Goal: Information Seeking & Learning: Learn about a topic

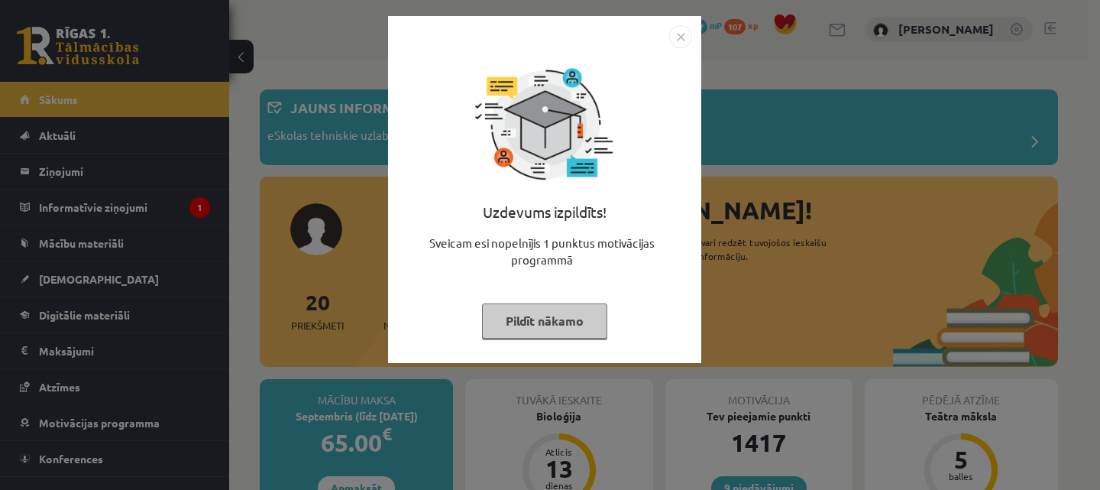
click at [683, 35] on img "Close" at bounding box center [680, 36] width 23 height 23
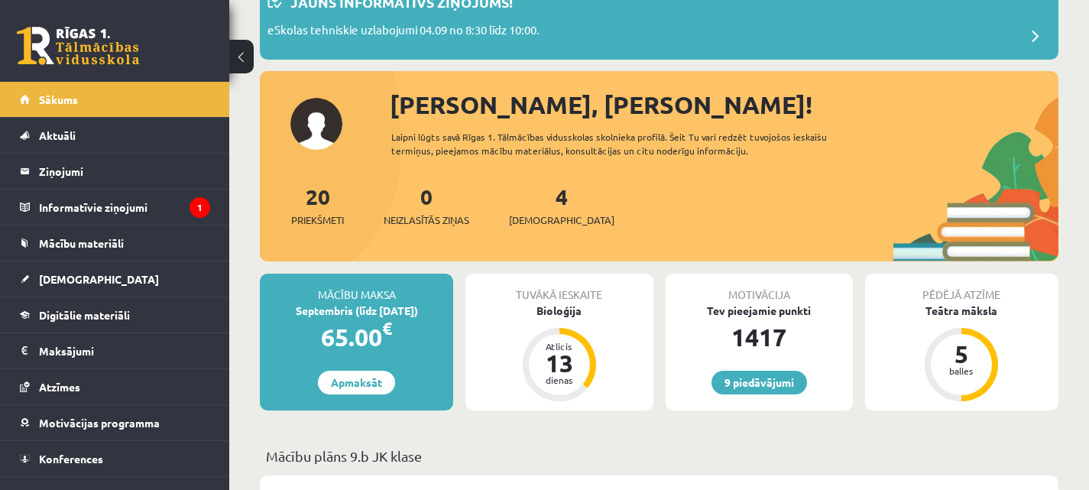
scroll to position [109, 0]
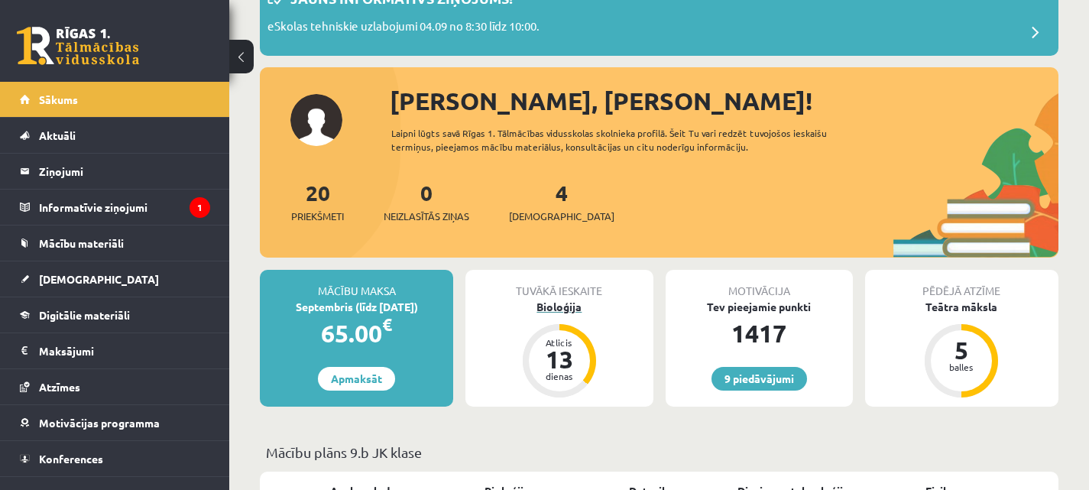
click at [561, 303] on div "Bioloģija" at bounding box center [558, 307] width 187 height 16
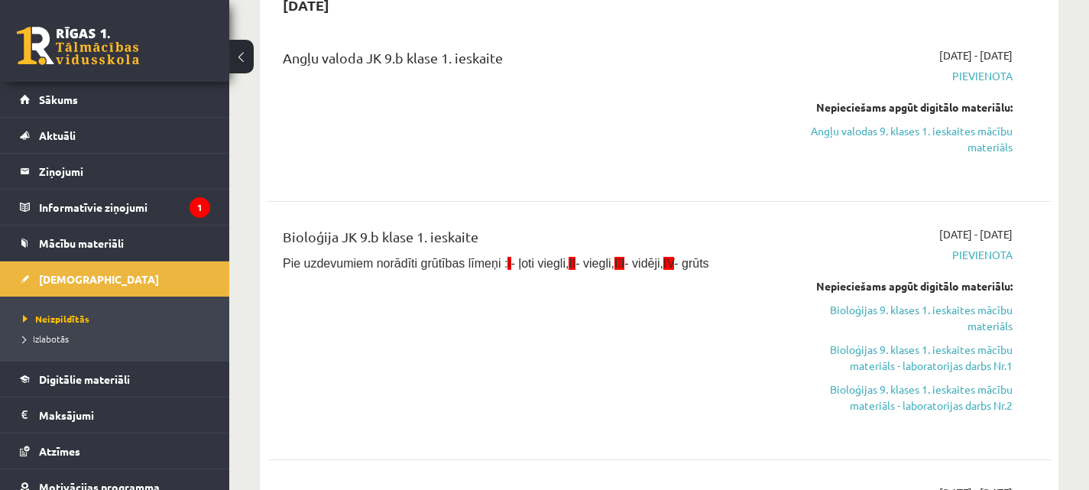
scroll to position [172, 0]
click at [941, 312] on link "Bioloģijas 9. klases 1. ieskaites mācību materiāls" at bounding box center [899, 317] width 228 height 32
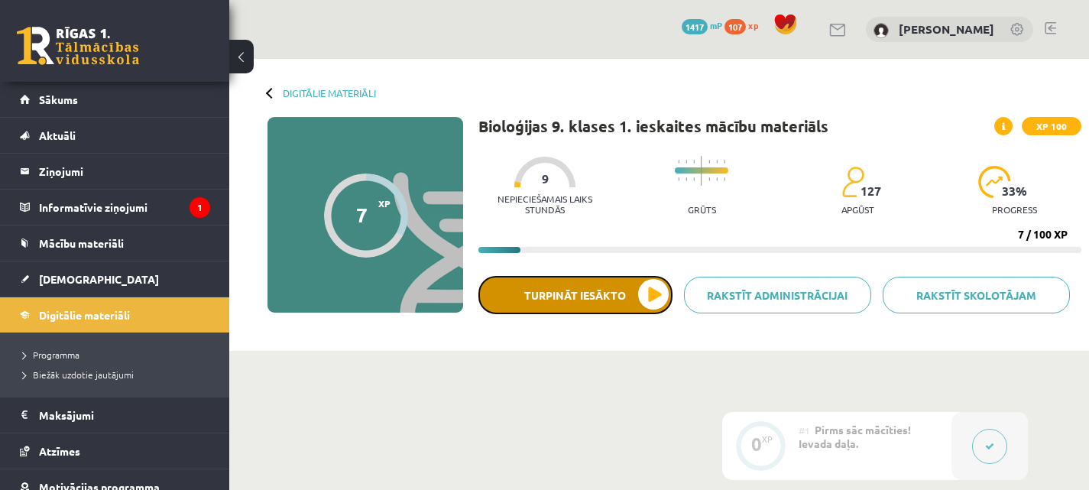
click at [648, 303] on button "Turpināt iesākto" at bounding box center [575, 295] width 194 height 38
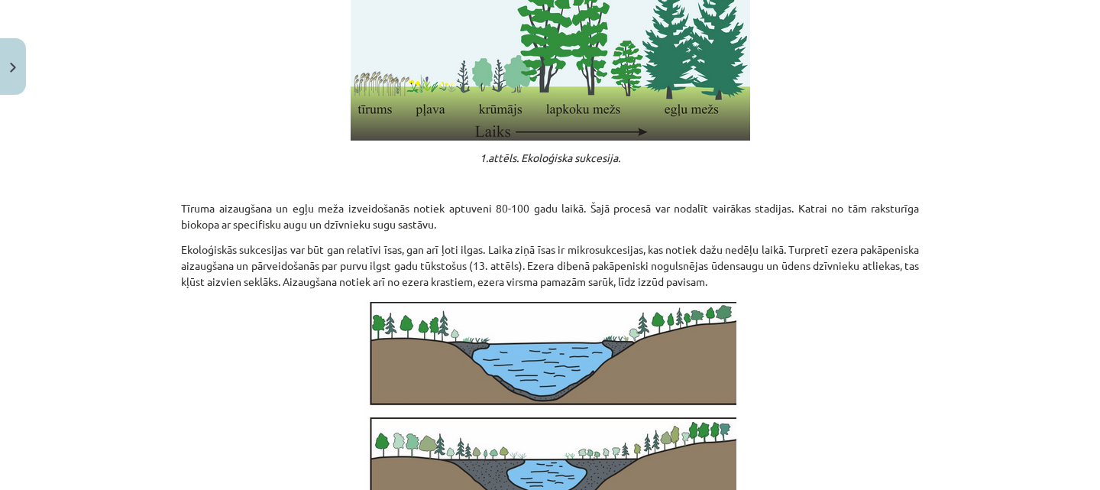
scroll to position [751, 0]
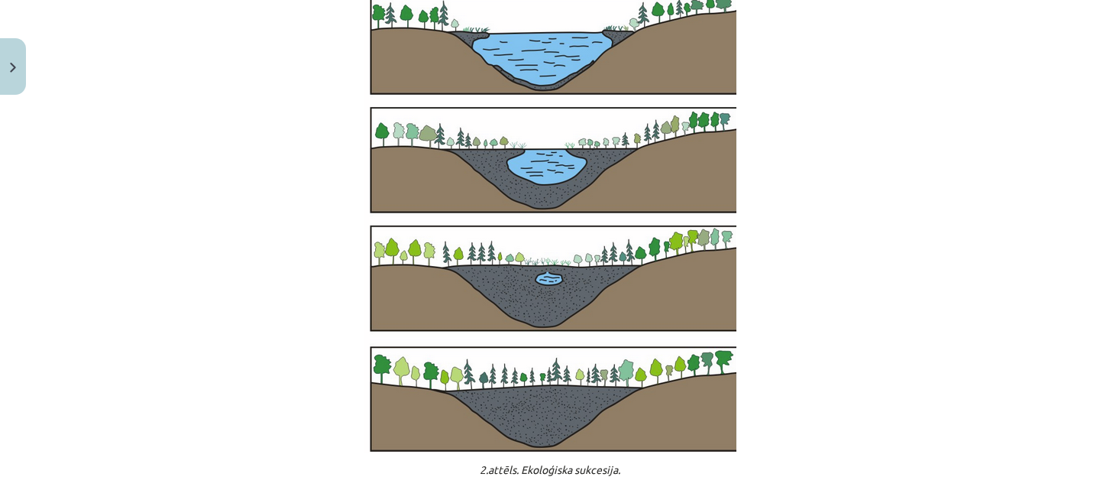
drag, startPoint x: 718, startPoint y: 476, endPoint x: 717, endPoint y: 460, distance: 16.1
click at [717, 460] on div "Kā notiek ekosistēmu nomaiņa? 💪 Apgūstot šo tēmu, tu: secināsi, ka ekosistēmas …" at bounding box center [550, 43] width 738 height 1662
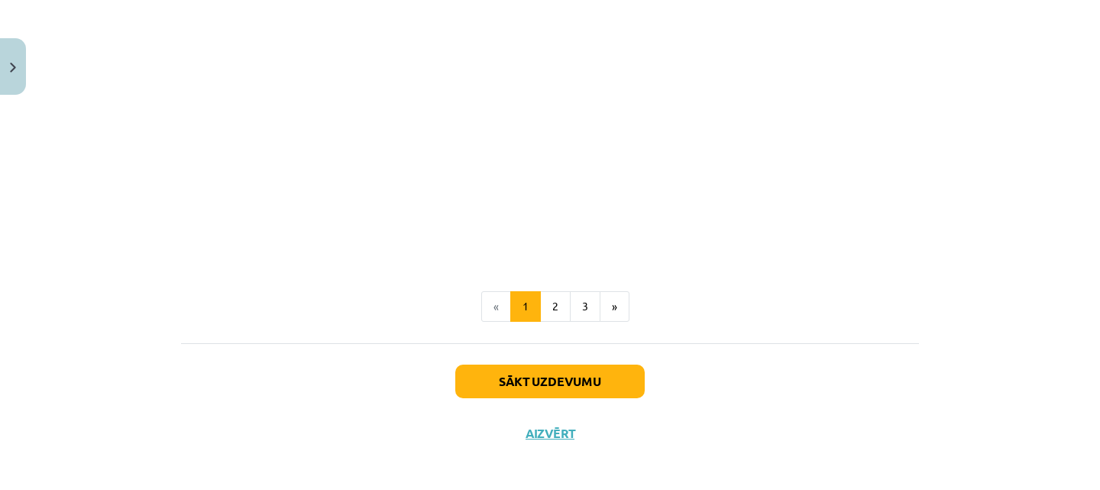
scroll to position [1685, 0]
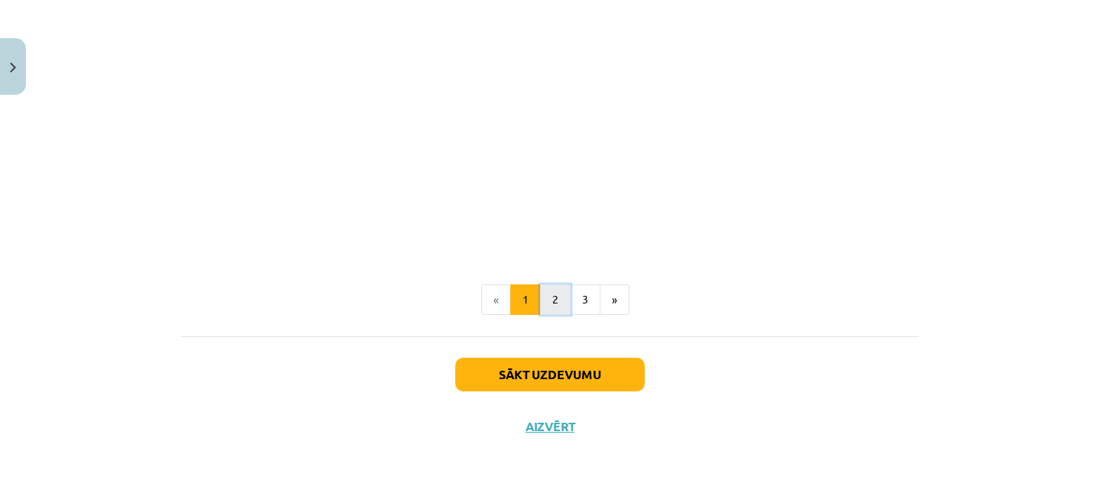
click at [555, 290] on button "2" at bounding box center [555, 299] width 31 height 31
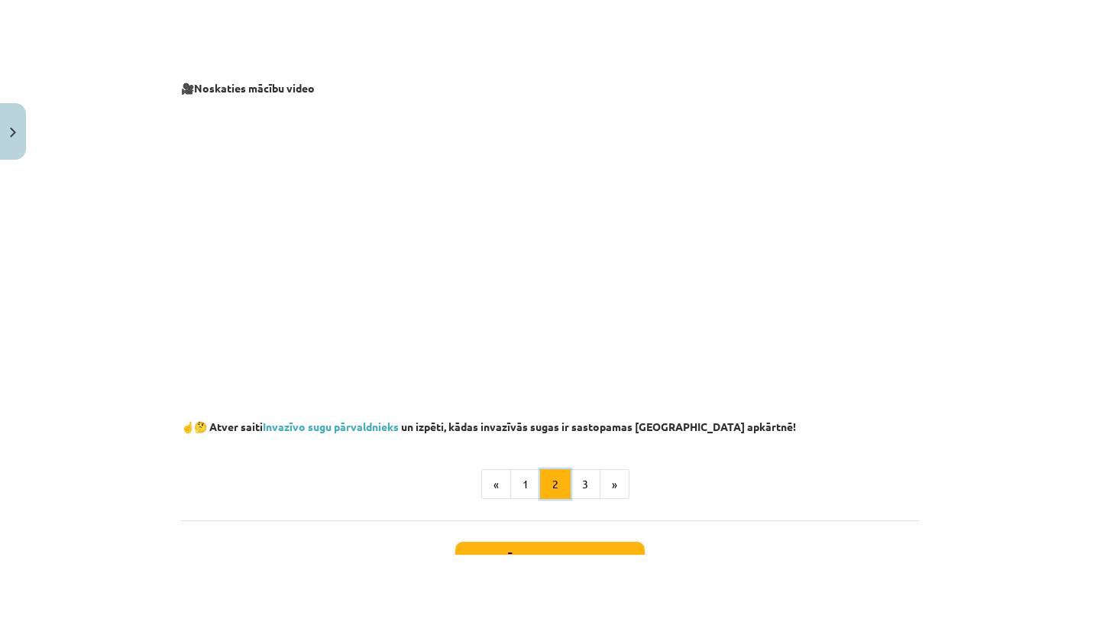
scroll to position [319, 0]
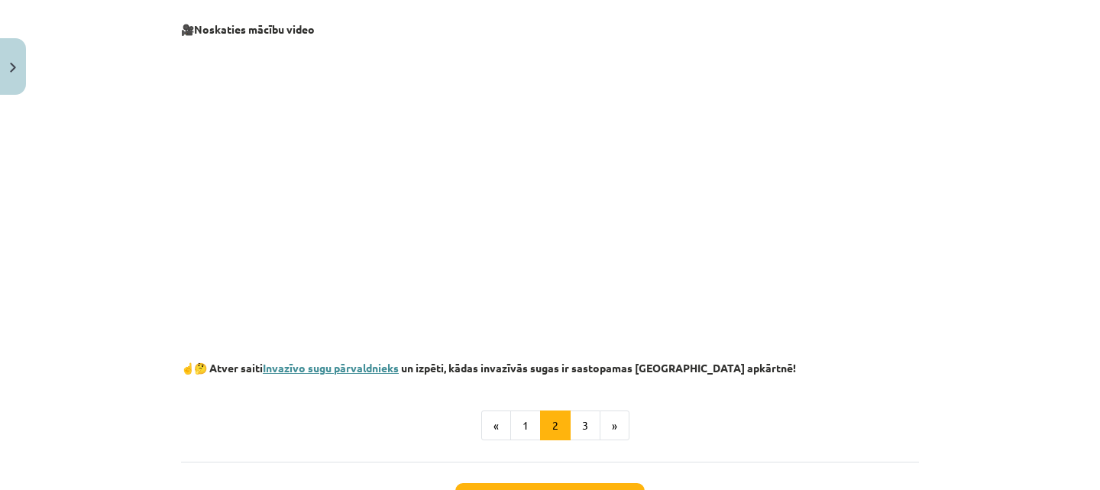
click at [345, 366] on link "Invazīvo sugu pārvaldnieks" at bounding box center [331, 368] width 136 height 14
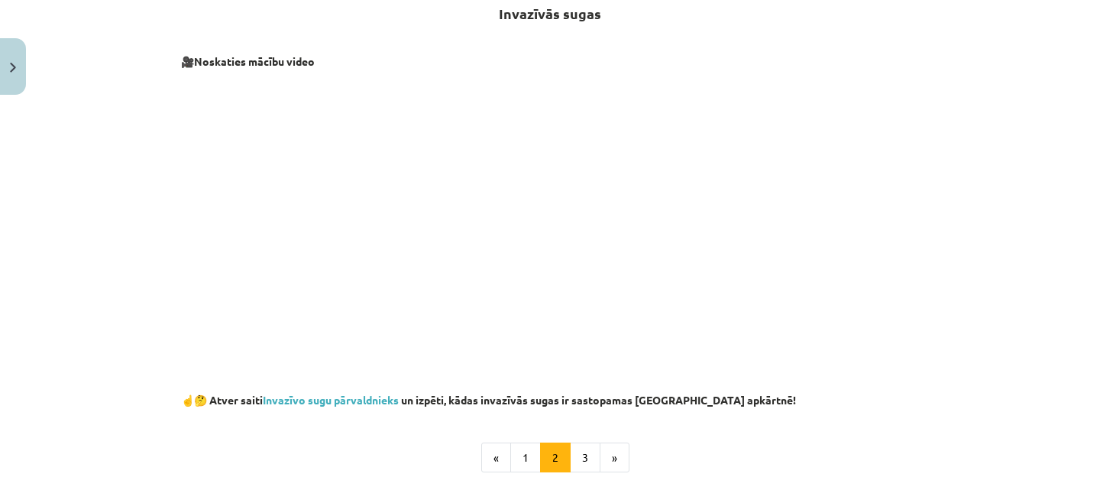
scroll to position [348, 0]
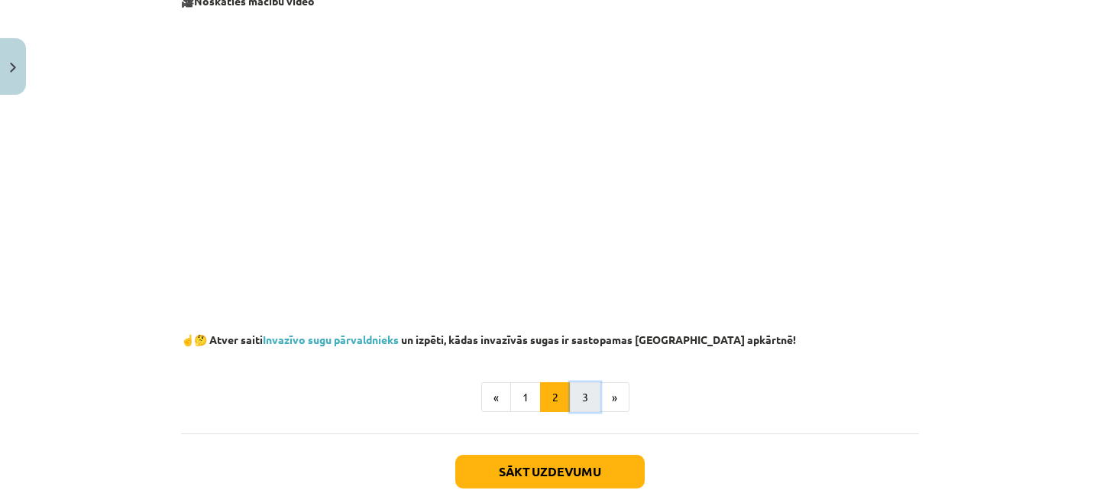
click at [584, 398] on button "3" at bounding box center [585, 397] width 31 height 31
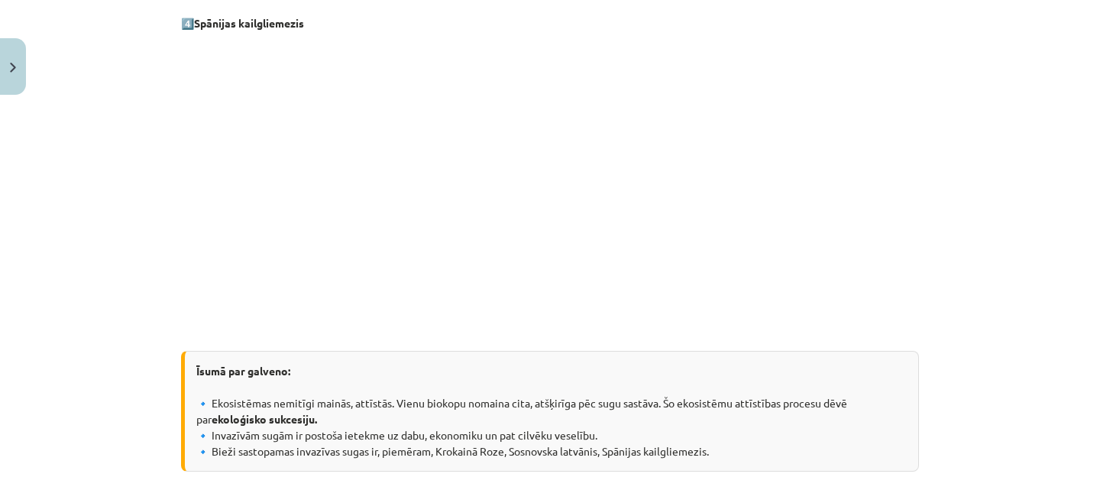
scroll to position [1621, 0]
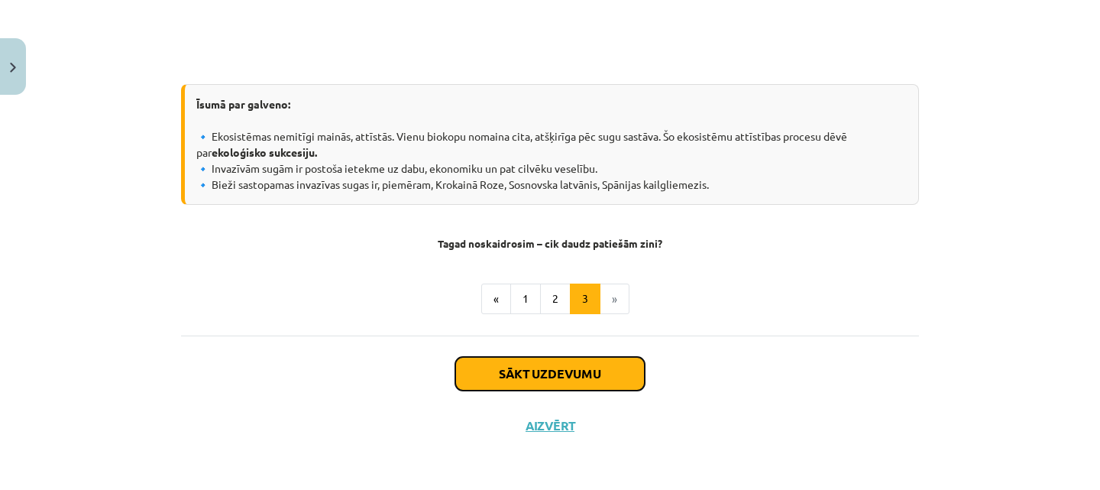
click at [593, 380] on button "Sākt uzdevumu" at bounding box center [549, 374] width 189 height 34
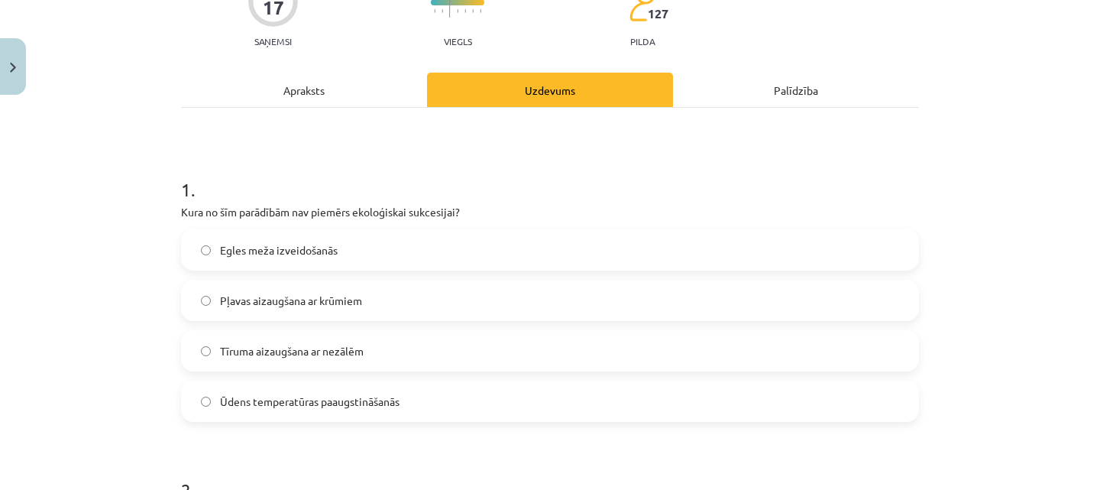
scroll to position [153, 0]
click at [517, 410] on label "Ūdens temperatūras paaugstināšanās" at bounding box center [550, 400] width 735 height 38
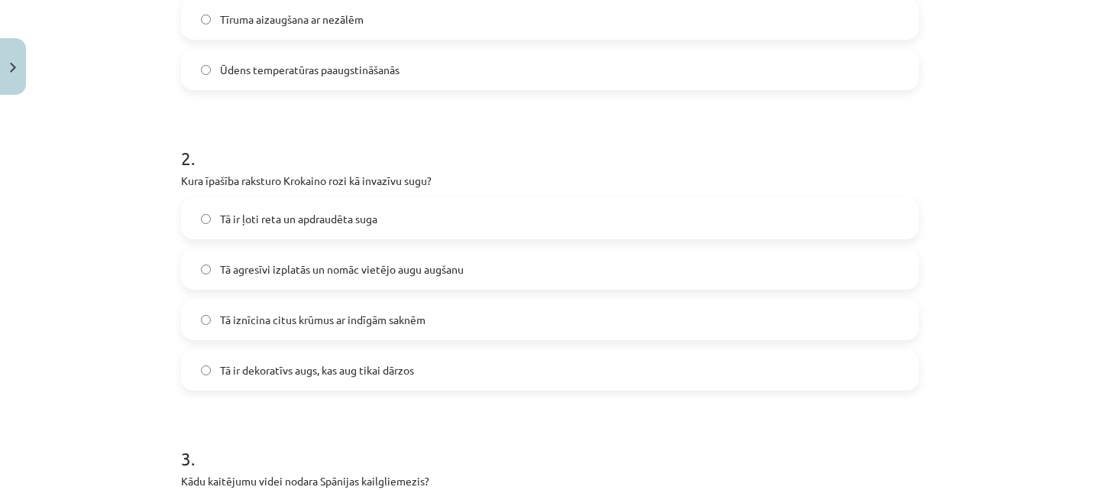
scroll to position [484, 0]
click at [301, 324] on span "Tā iznīcina citus krūmus ar indīgām saknēm" at bounding box center [323, 319] width 206 height 16
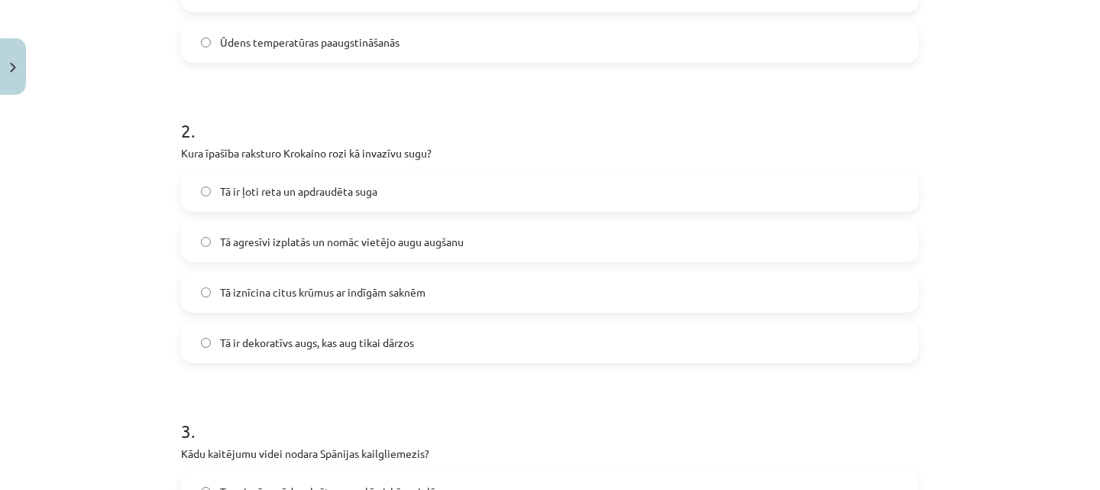
scroll to position [515, 0]
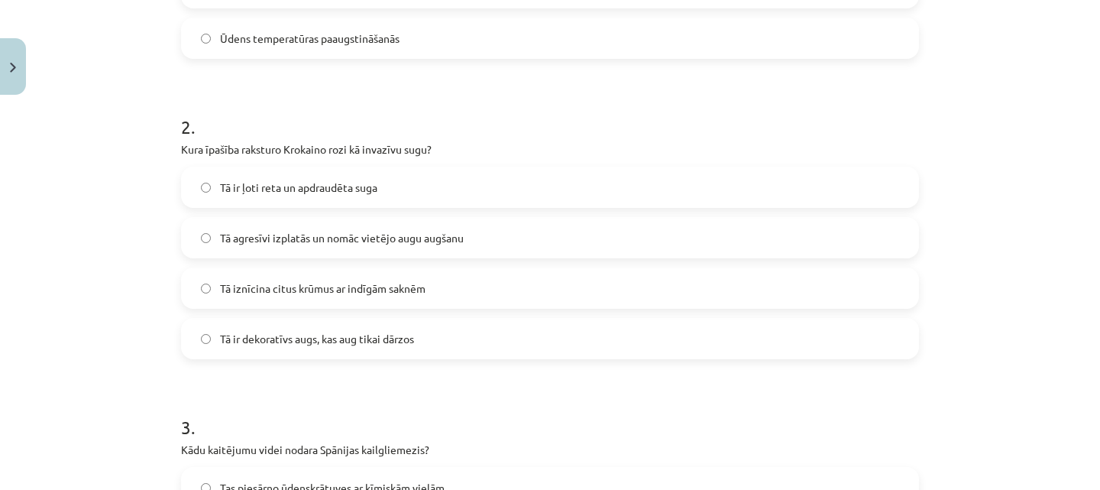
click at [407, 242] on span "Tā agresīvi izplatās un nomāc vietējo augu augšanu" at bounding box center [342, 238] width 244 height 16
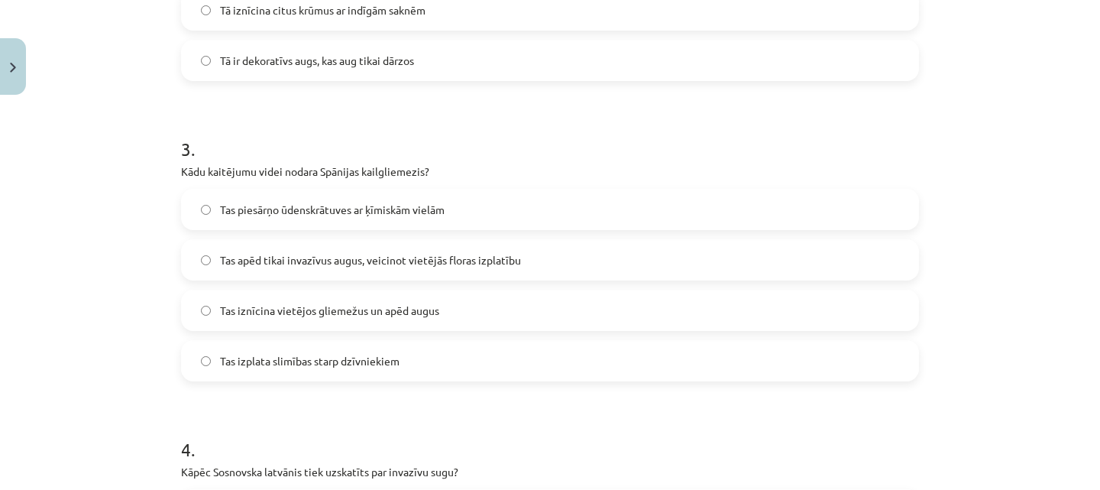
scroll to position [794, 0]
click at [364, 322] on label "Tas iznīcina vietējos gliemežus un apēd augus" at bounding box center [550, 309] width 735 height 38
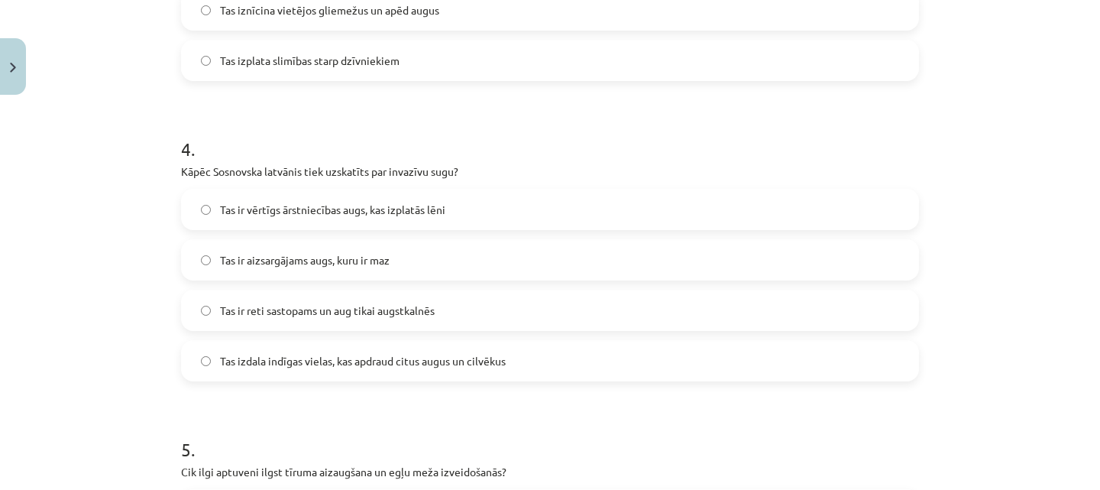
scroll to position [1094, 0]
click at [362, 358] on span "Tas izdala indīgas vielas, kas apdraud citus augus un cilvēkus" at bounding box center [363, 360] width 286 height 16
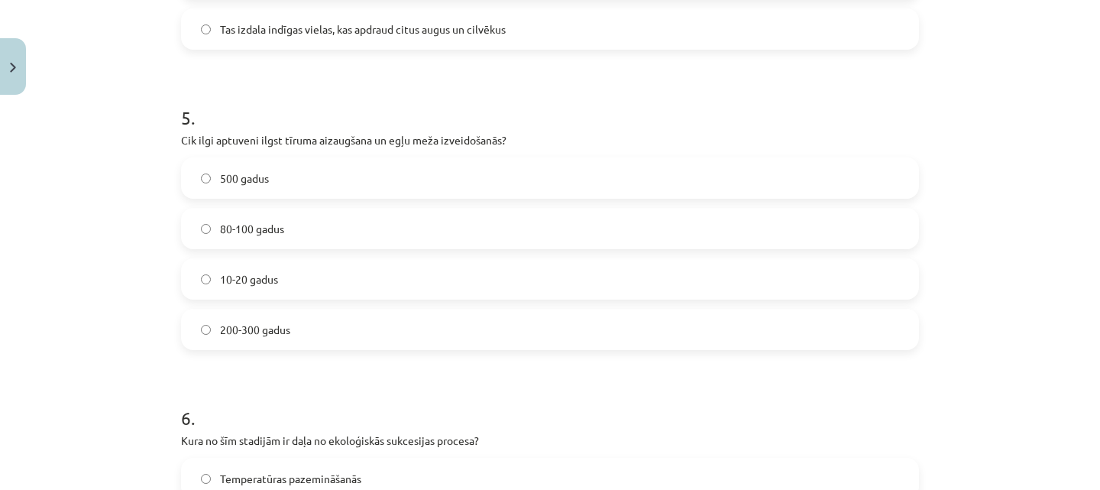
scroll to position [1426, 0]
click at [410, 219] on label "80-100 gadus" at bounding box center [550, 227] width 735 height 38
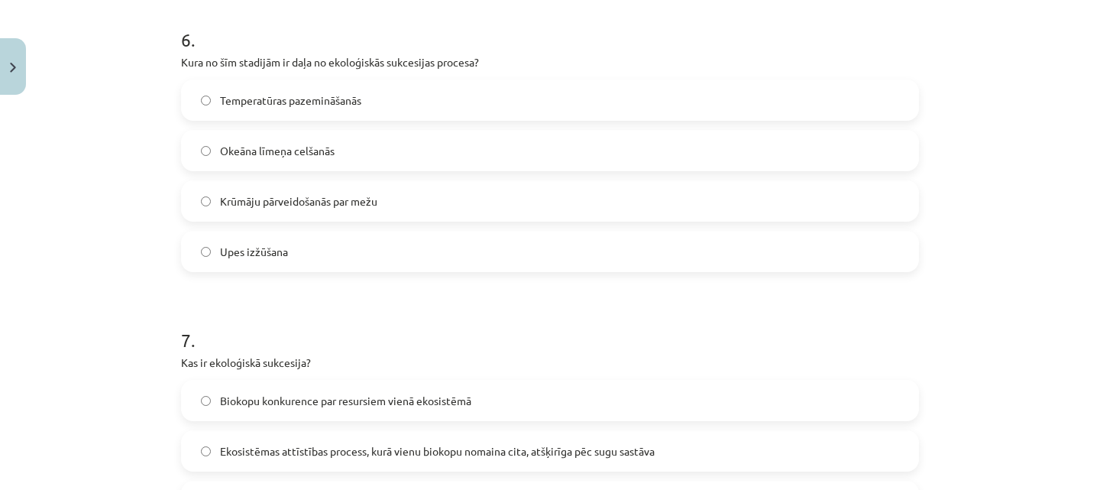
scroll to position [1805, 0]
click at [399, 193] on label "Krūmāju pārveidošanās par mežu" at bounding box center [550, 199] width 735 height 38
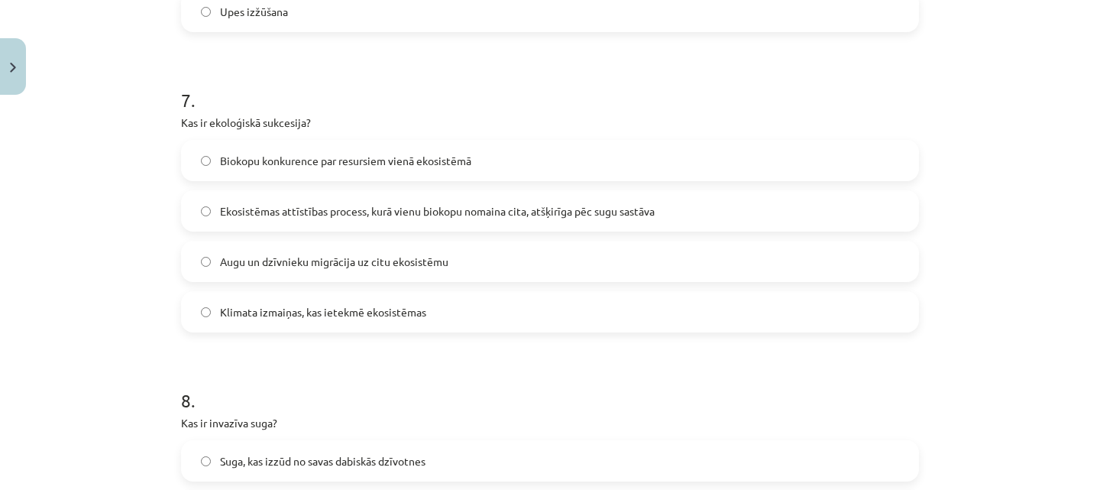
scroll to position [2044, 0]
click at [423, 214] on span "Ekosistēmas attīstības process, kurā vienu biokopu nomaina cita, atšķirīga pēc …" at bounding box center [437, 210] width 435 height 16
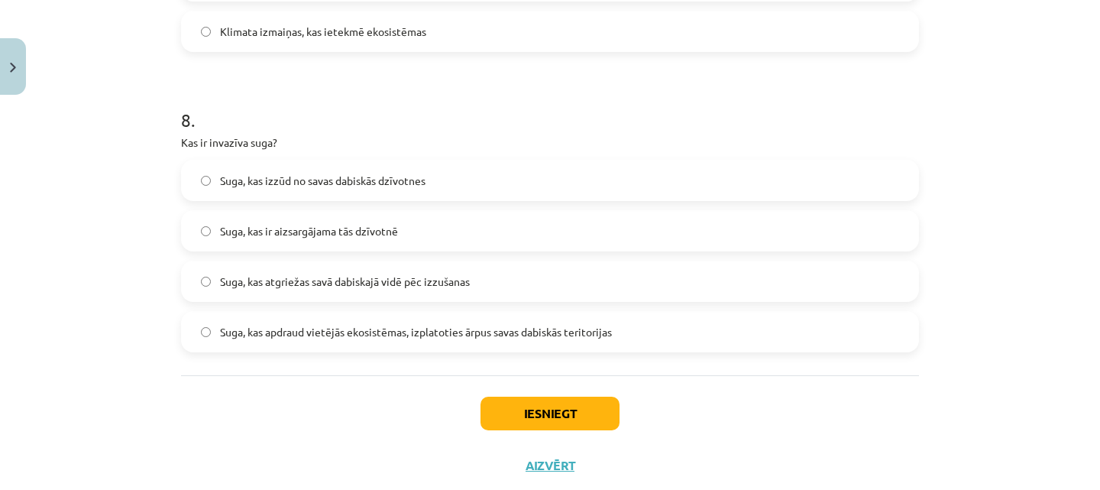
scroll to position [2324, 0]
click at [353, 337] on span "Suga, kas apdraud vietējās ekosistēmas, izplatoties ārpus savas dabiskās terito…" at bounding box center [416, 331] width 392 height 16
click at [513, 410] on button "Iesniegt" at bounding box center [550, 413] width 139 height 34
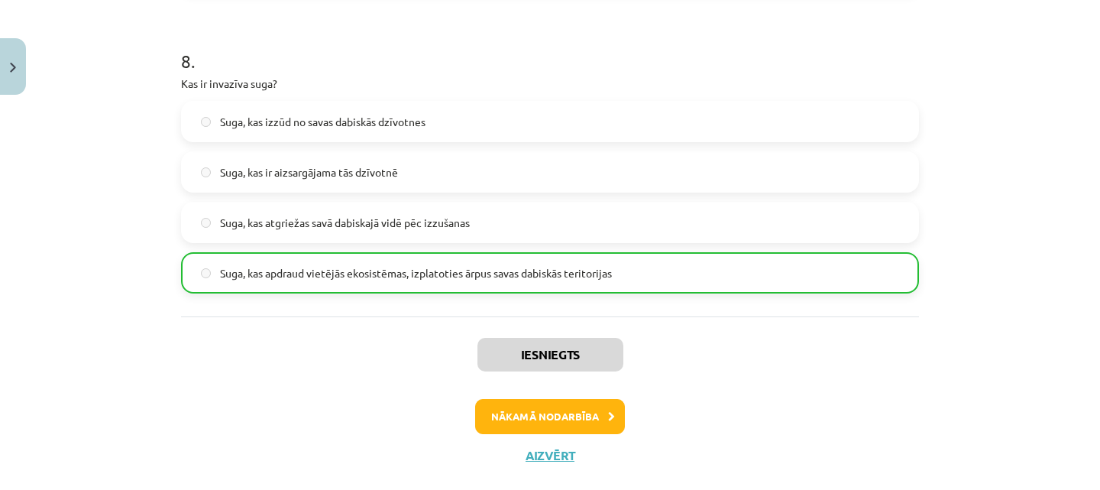
scroll to position [2411, 0]
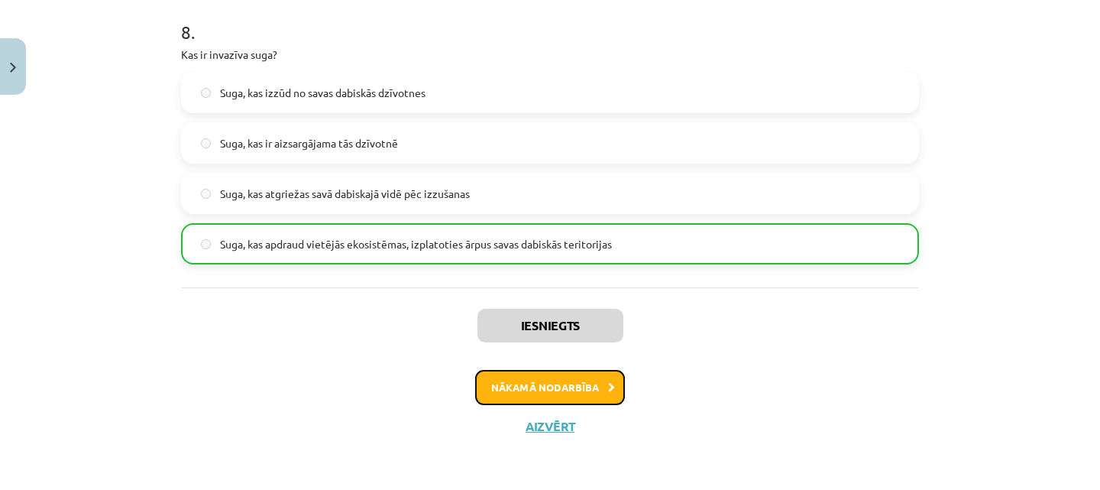
click at [569, 388] on button "Nākamā nodarbība" at bounding box center [550, 387] width 150 height 35
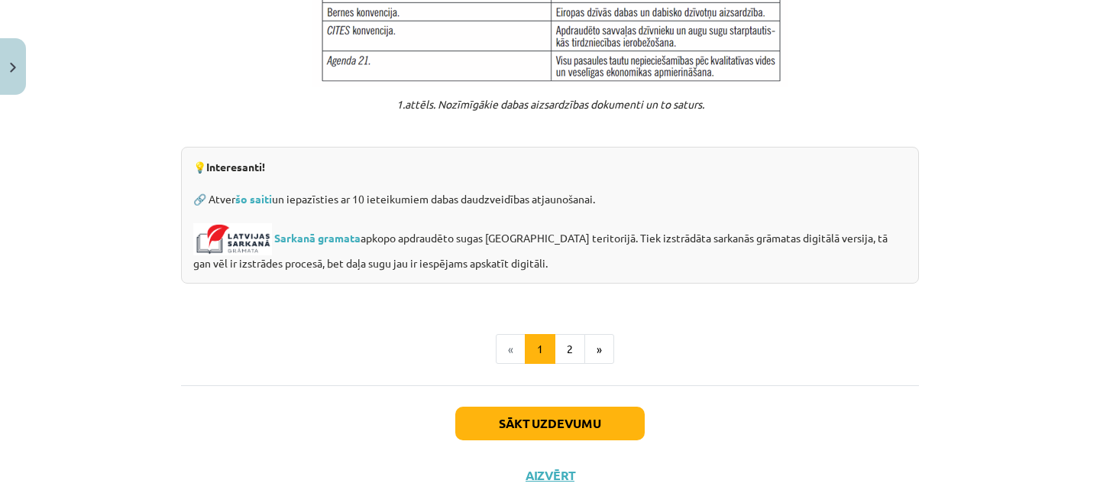
scroll to position [1285, 0]
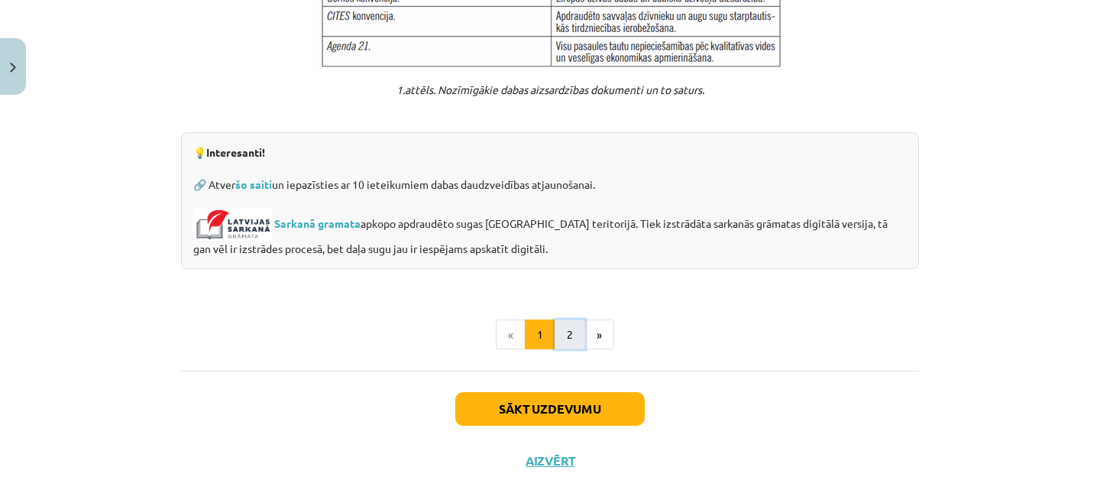
click at [563, 319] on button "2" at bounding box center [570, 334] width 31 height 31
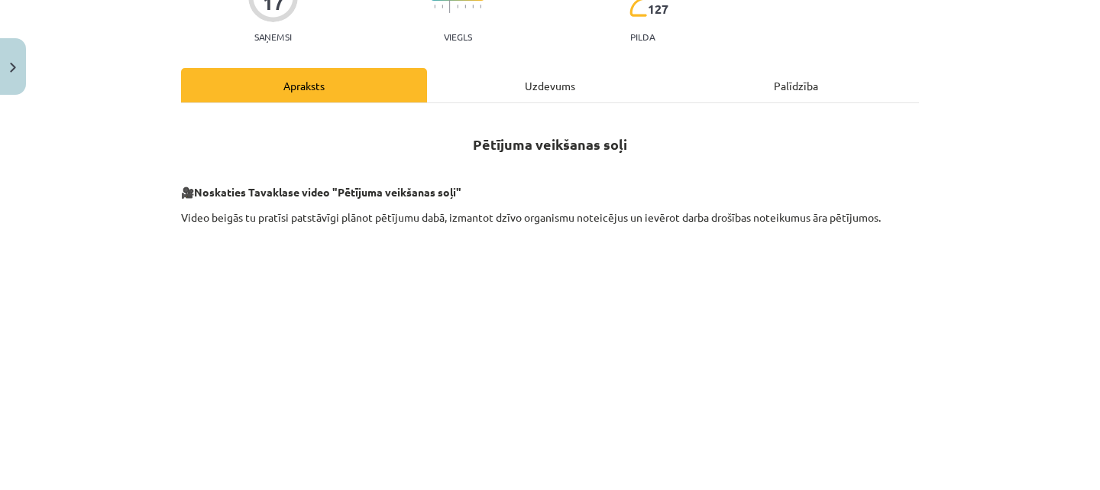
scroll to position [629, 0]
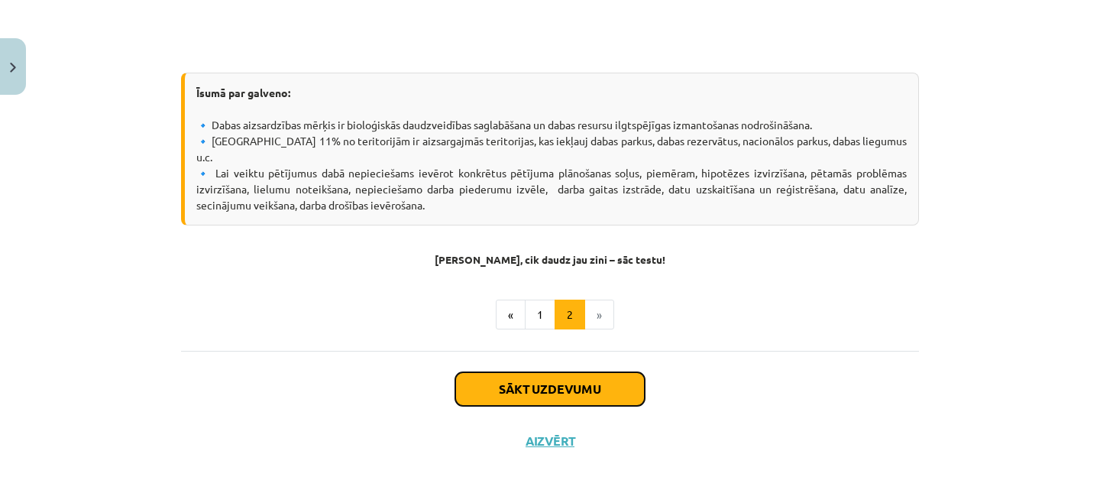
click at [542, 372] on button "Sākt uzdevumu" at bounding box center [549, 389] width 189 height 34
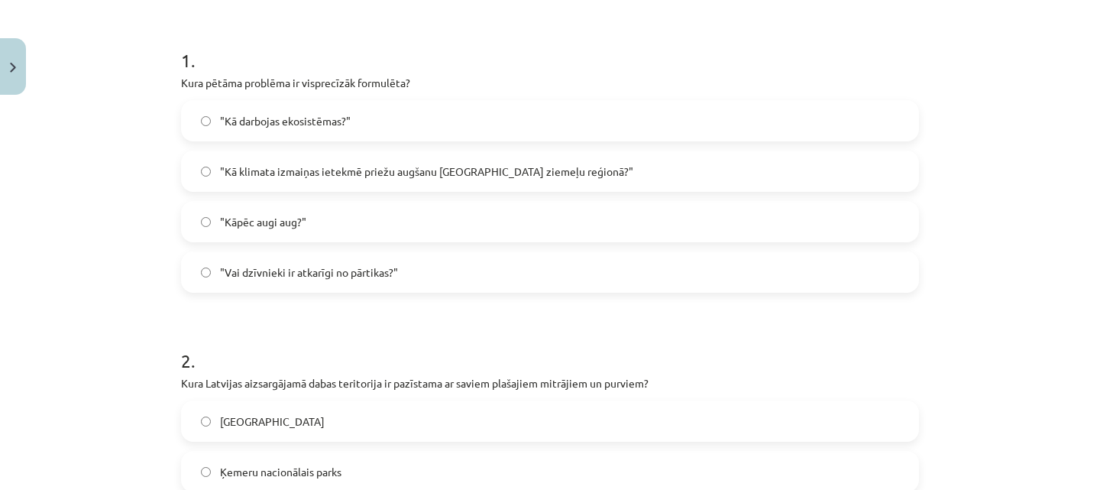
scroll to position [282, 0]
click at [375, 172] on span ""Kā klimata izmaiņas ietekmē priežu augšanu [GEOGRAPHIC_DATA] ziemeļu reģionā?"" at bounding box center [426, 171] width 413 height 16
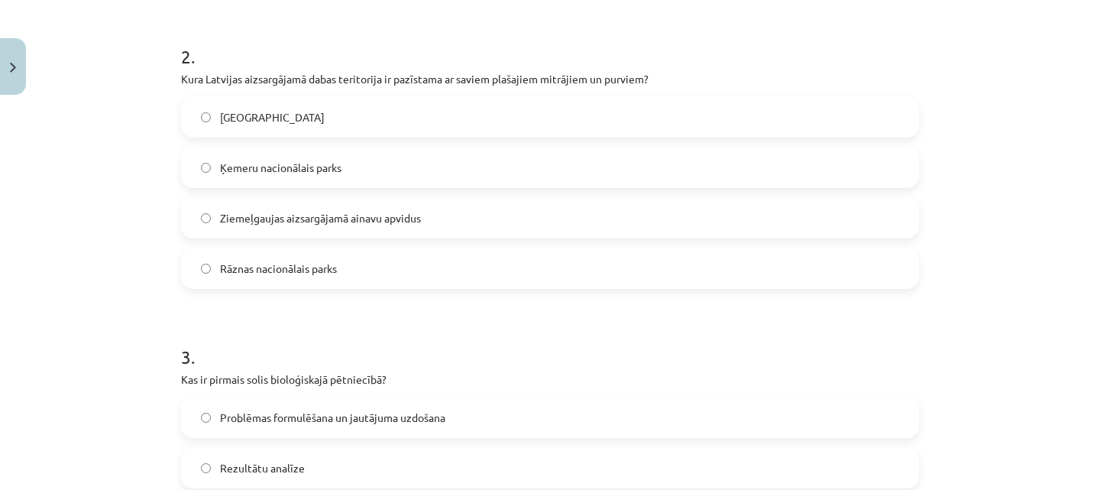
scroll to position [584, 0]
click at [339, 174] on label "Ķemeru nacionālais parks" at bounding box center [550, 169] width 735 height 38
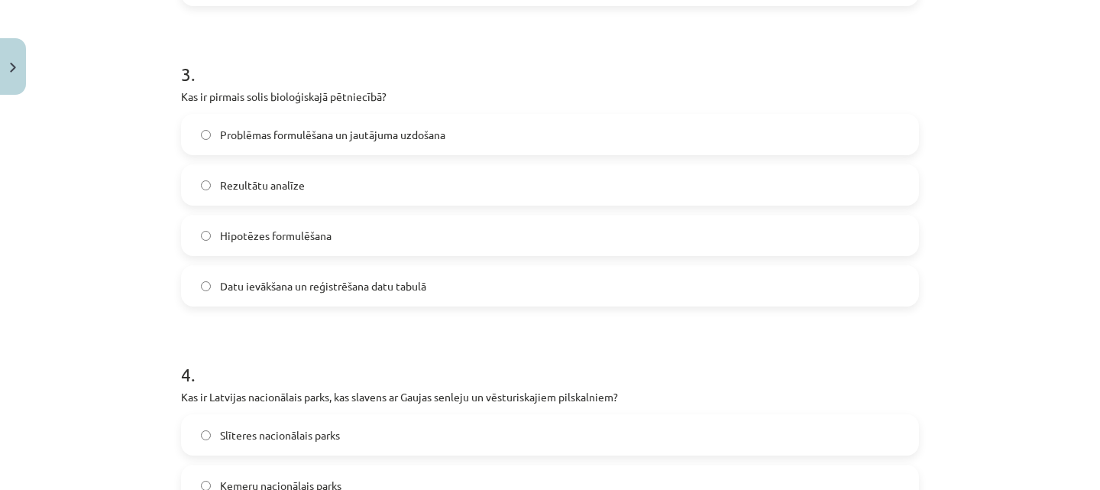
scroll to position [869, 0]
click at [410, 132] on span "Problēmas formulēšana un jautājuma uzdošana" at bounding box center [332, 134] width 225 height 16
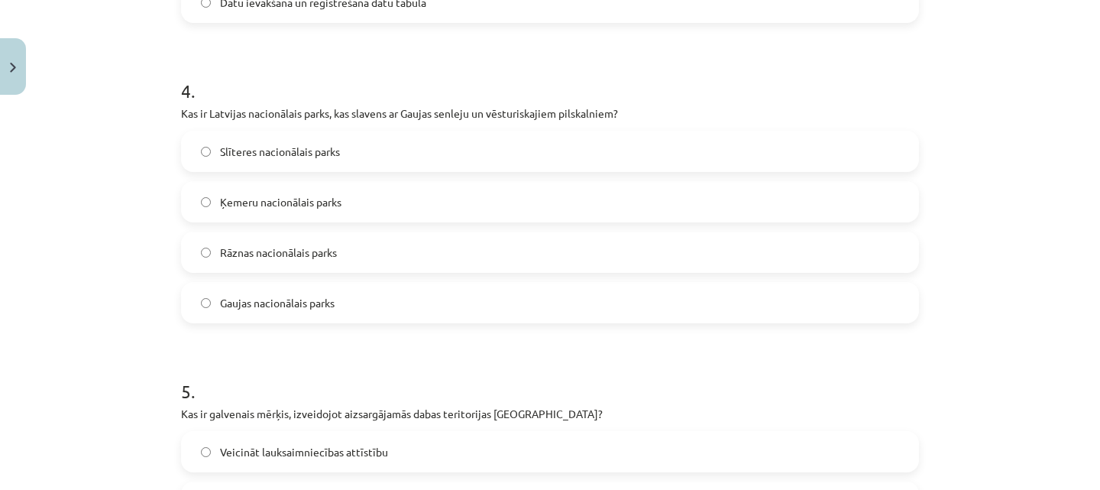
scroll to position [1152, 0]
click at [352, 299] on label "Gaujas nacionālais parks" at bounding box center [550, 302] width 735 height 38
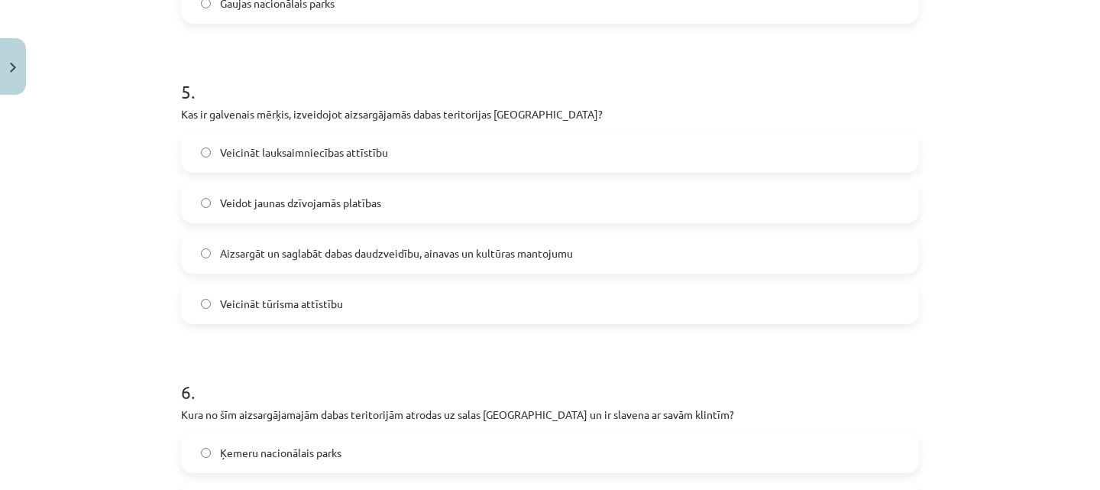
scroll to position [1452, 0]
click at [322, 257] on span "Aizsargāt un saglabāt dabas daudzveidību, ainavas un kultūras mantojumu" at bounding box center [396, 252] width 353 height 16
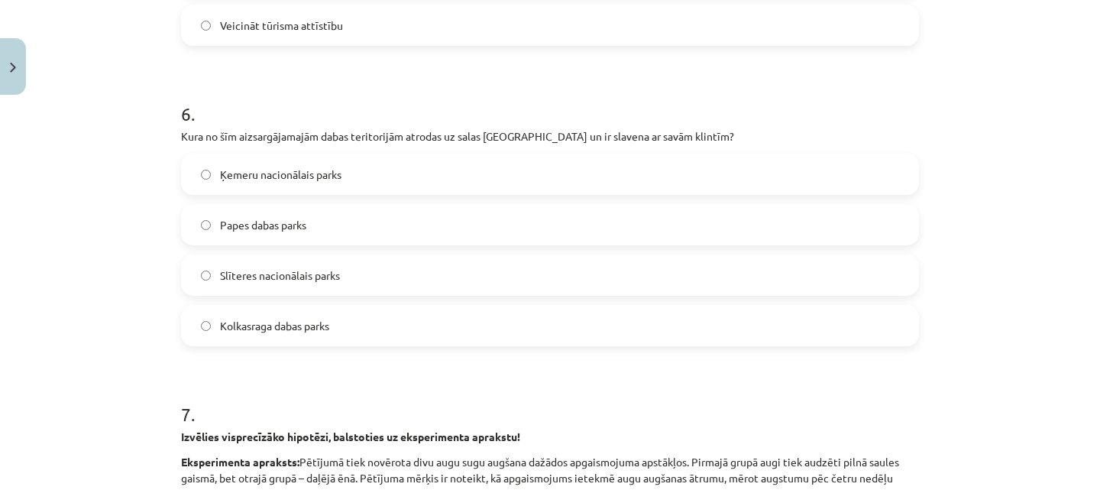
scroll to position [1736, 0]
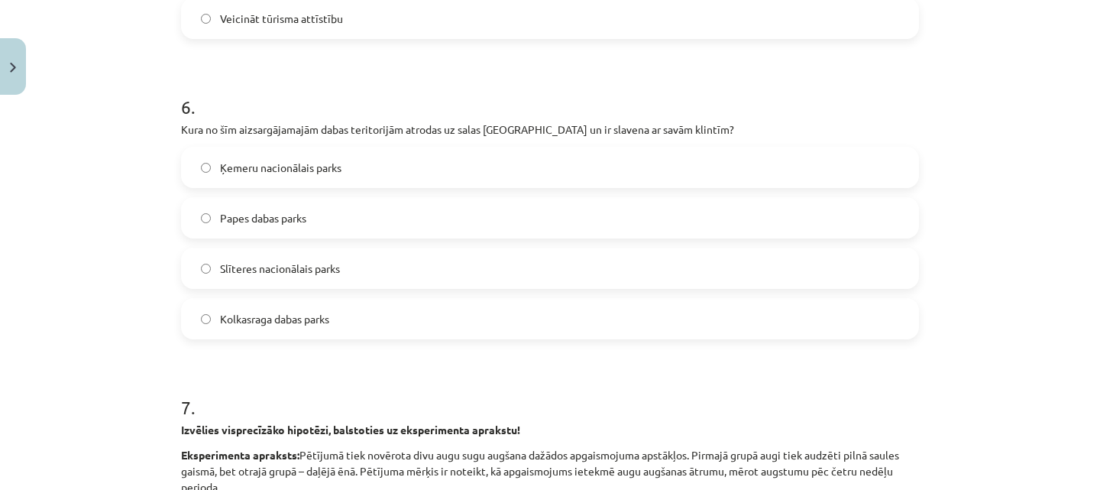
click at [320, 309] on label "Kolkasraga dabas parks" at bounding box center [550, 319] width 735 height 38
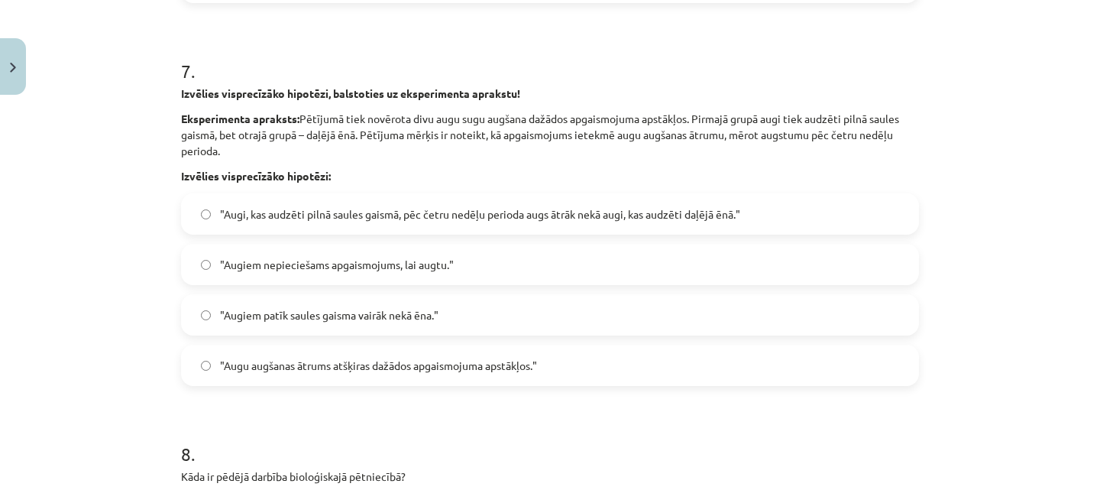
scroll to position [2073, 0]
click at [349, 367] on span ""Augu augšanas ātrums atšķiras dažādos apgaismojuma apstākļos."" at bounding box center [378, 365] width 317 height 16
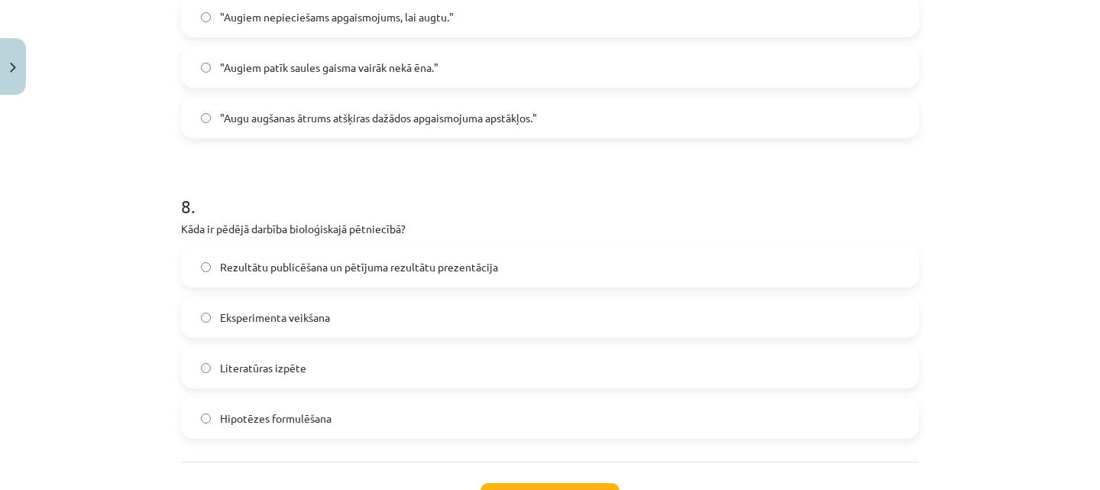
scroll to position [2446, 0]
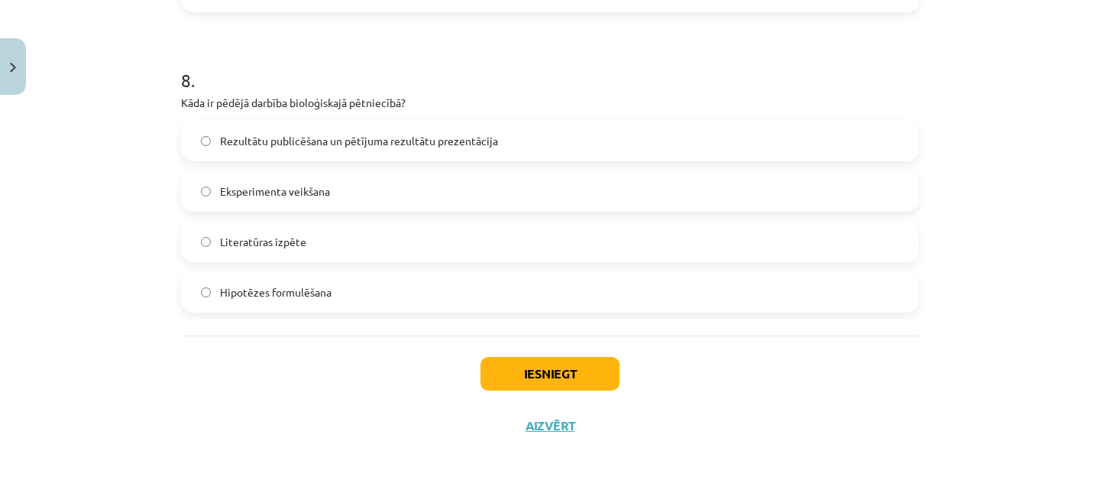
click at [296, 290] on span "Hipotēzes formulēšana" at bounding box center [276, 292] width 112 height 16
click at [510, 376] on button "Iesniegt" at bounding box center [550, 374] width 139 height 34
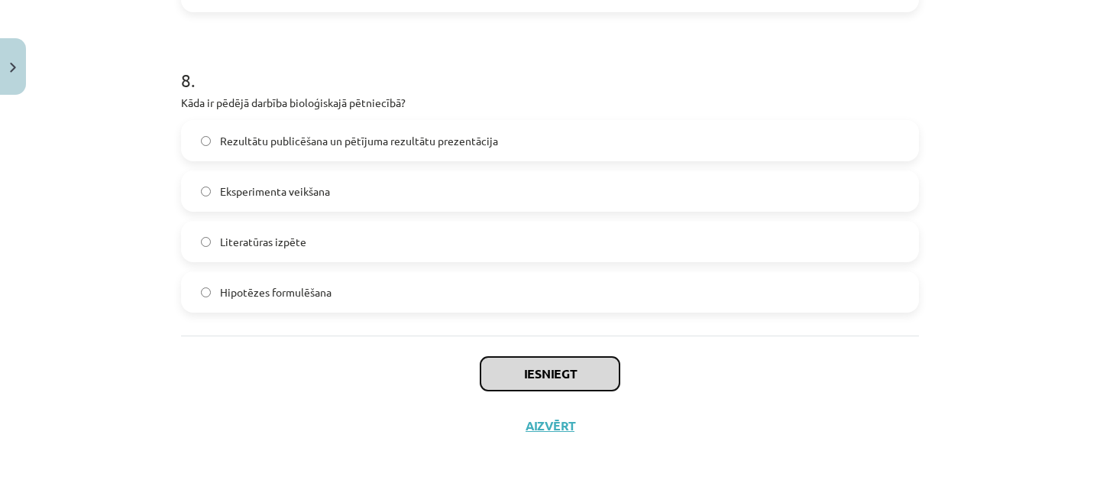
click at [546, 380] on button "Iesniegt" at bounding box center [550, 374] width 139 height 34
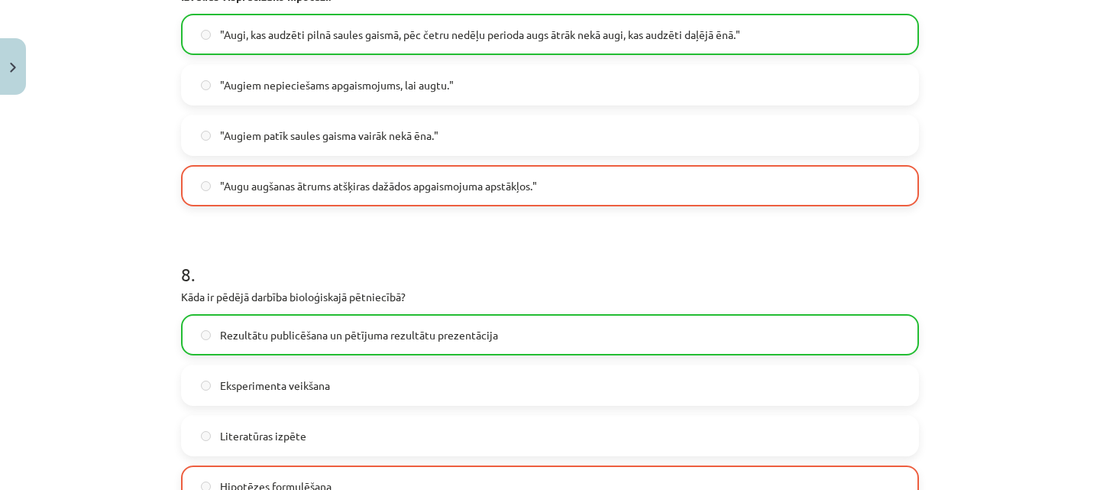
scroll to position [2494, 0]
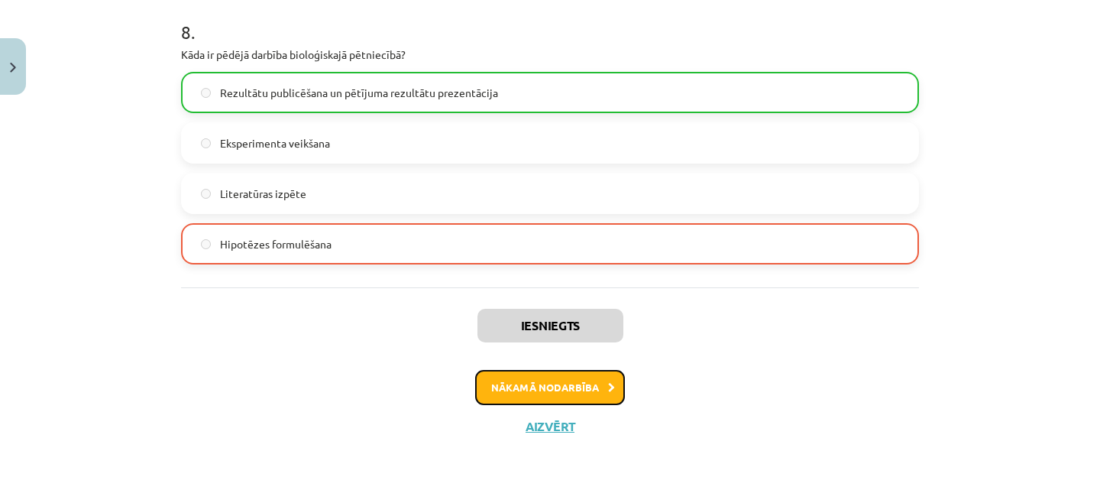
click at [562, 389] on button "Nākamā nodarbība" at bounding box center [550, 387] width 150 height 35
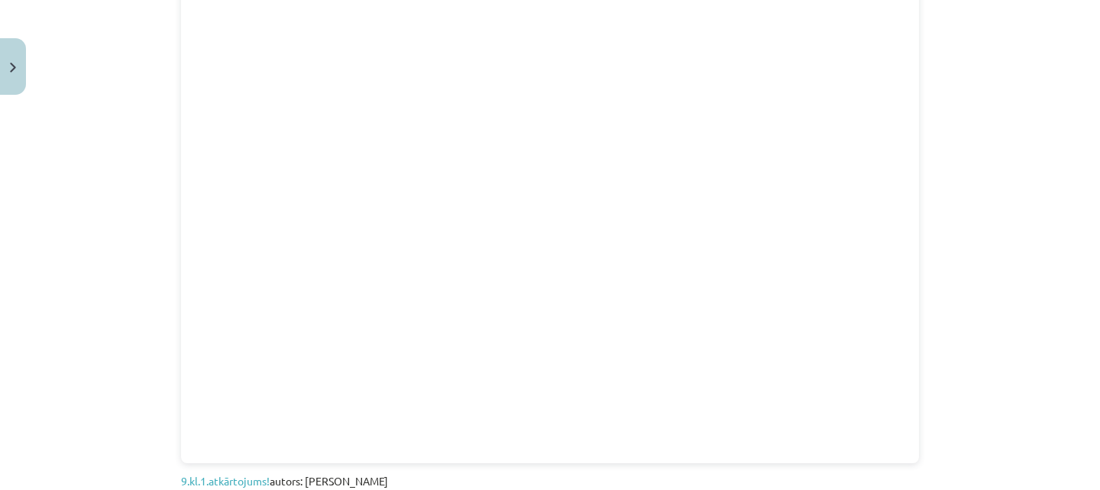
scroll to position [1741, 0]
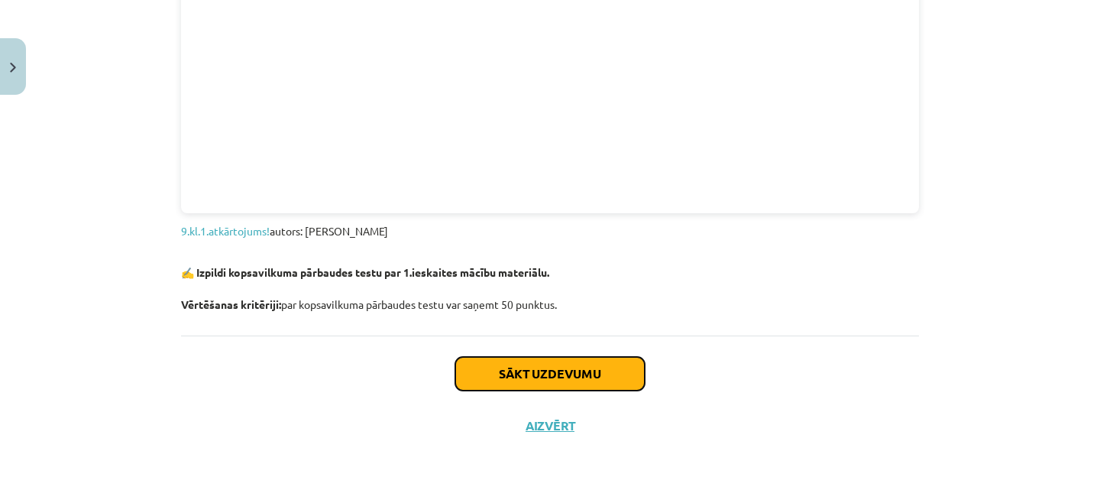
click at [569, 369] on button "Sākt uzdevumu" at bounding box center [549, 374] width 189 height 34
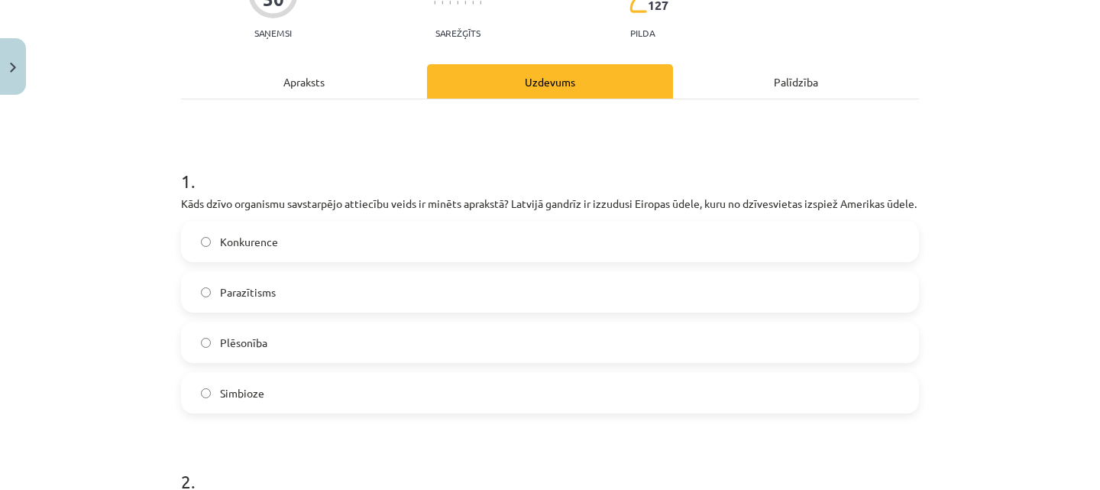
scroll to position [161, 0]
click at [502, 253] on label "Konkurence" at bounding box center [550, 241] width 735 height 38
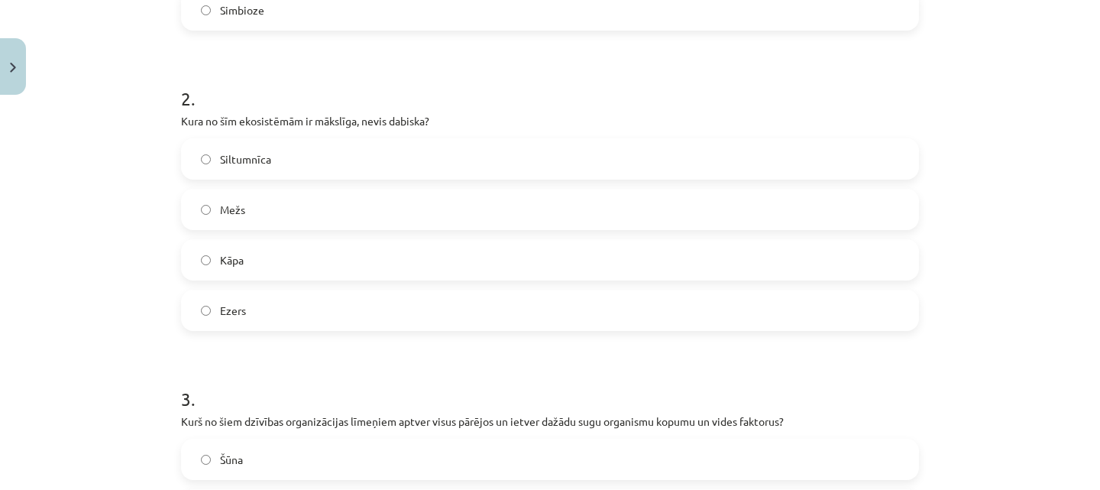
scroll to position [545, 0]
click at [460, 176] on label "Siltumnīca" at bounding box center [550, 157] width 735 height 38
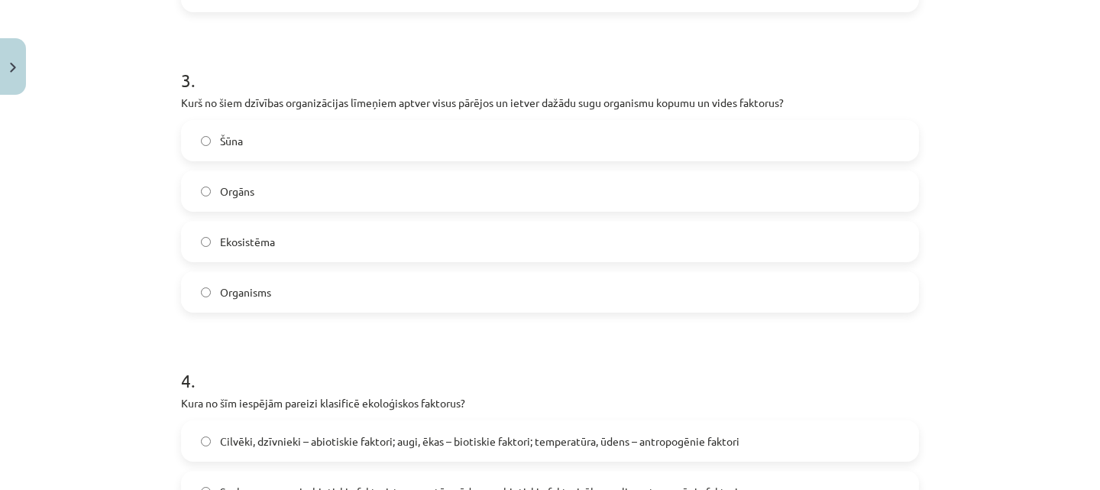
scroll to position [863, 0]
click at [347, 254] on label "Ekosistēma" at bounding box center [550, 240] width 735 height 38
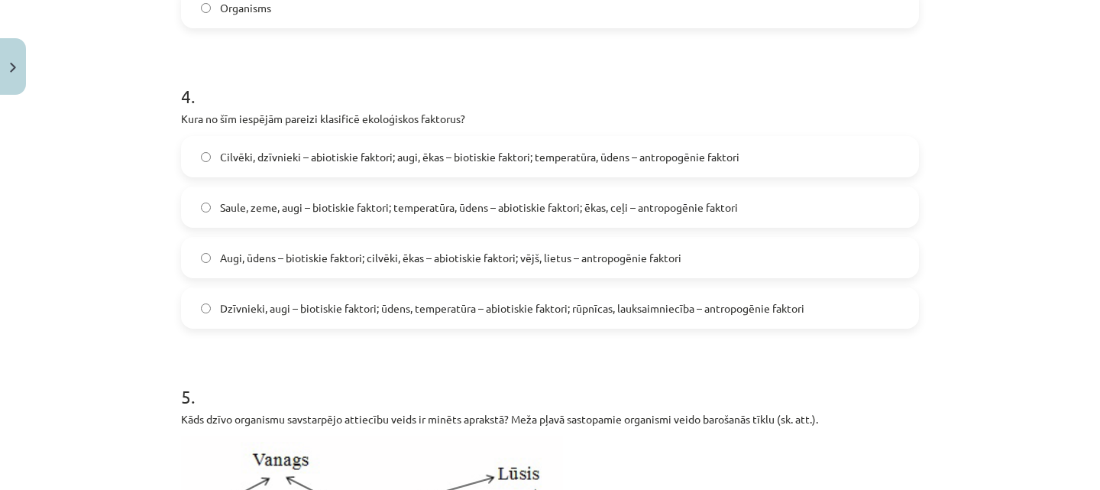
scroll to position [1147, 0]
click at [640, 316] on span "Dzīvnieki, augi – biotiskie faktori; ūdens, temperatūra – abiotiskie faktori; r…" at bounding box center [512, 308] width 584 height 16
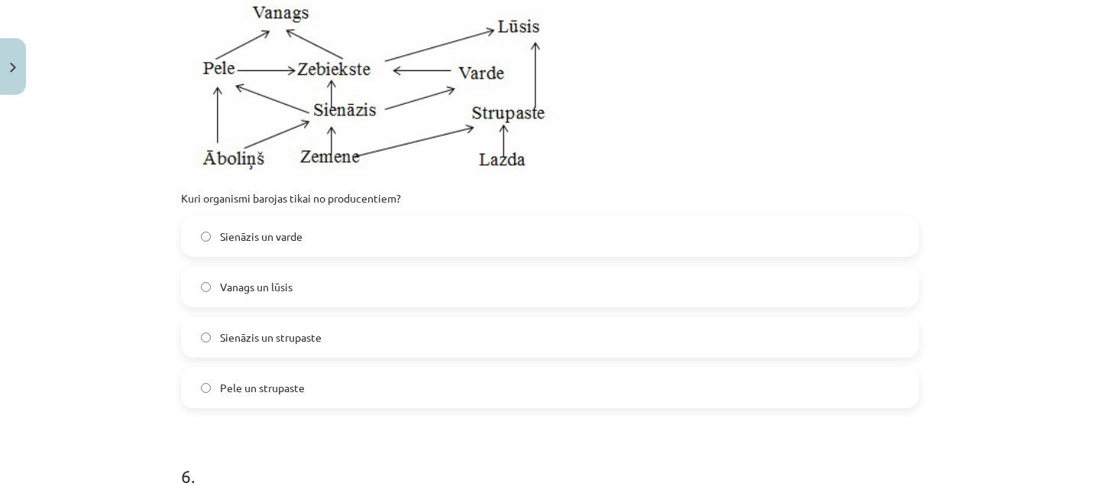
scroll to position [1594, 0]
click at [347, 349] on label "Sienāzis un strupaste" at bounding box center [550, 336] width 735 height 38
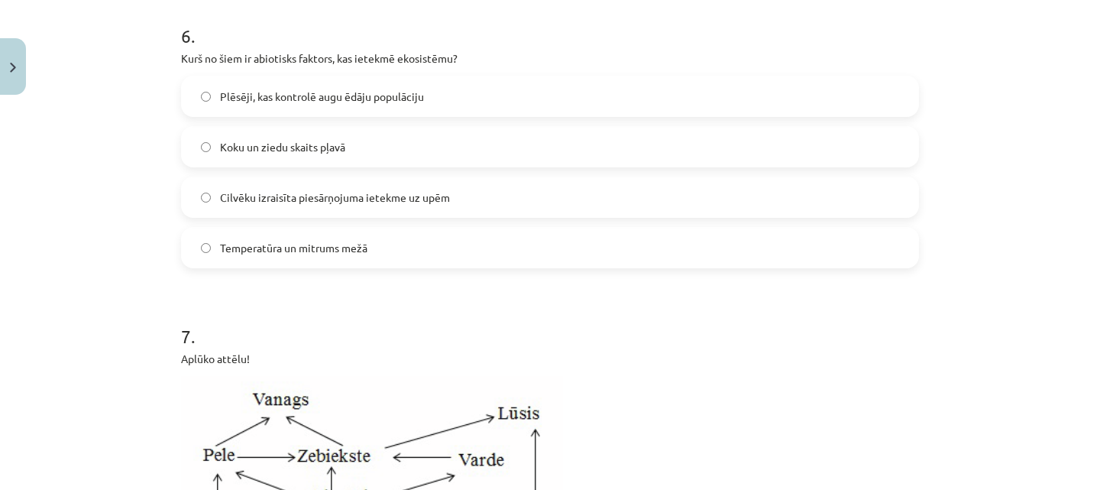
scroll to position [2034, 0]
click at [390, 205] on span "Cilvēku izraisīta piesārņojuma ietekme uz upēm" at bounding box center [335, 197] width 230 height 16
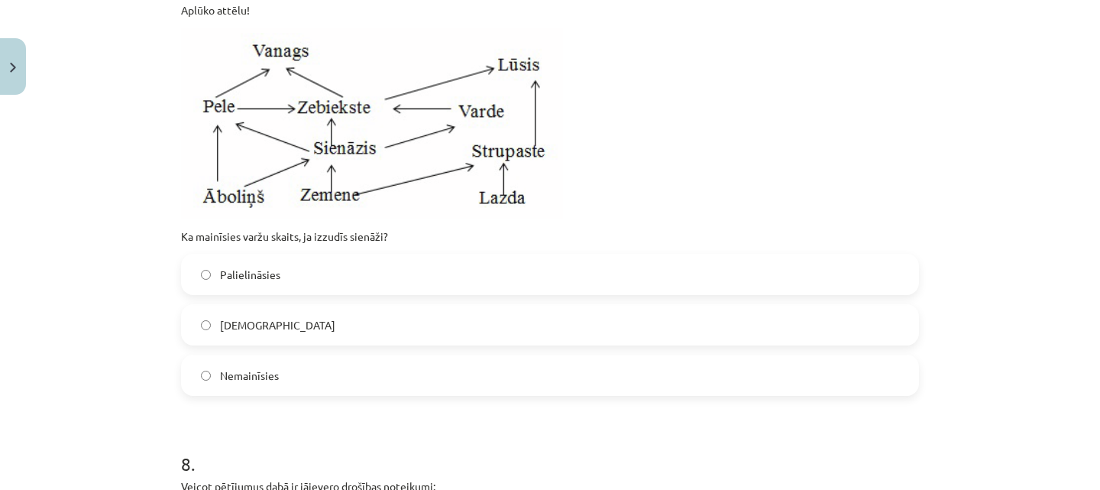
scroll to position [2368, 0]
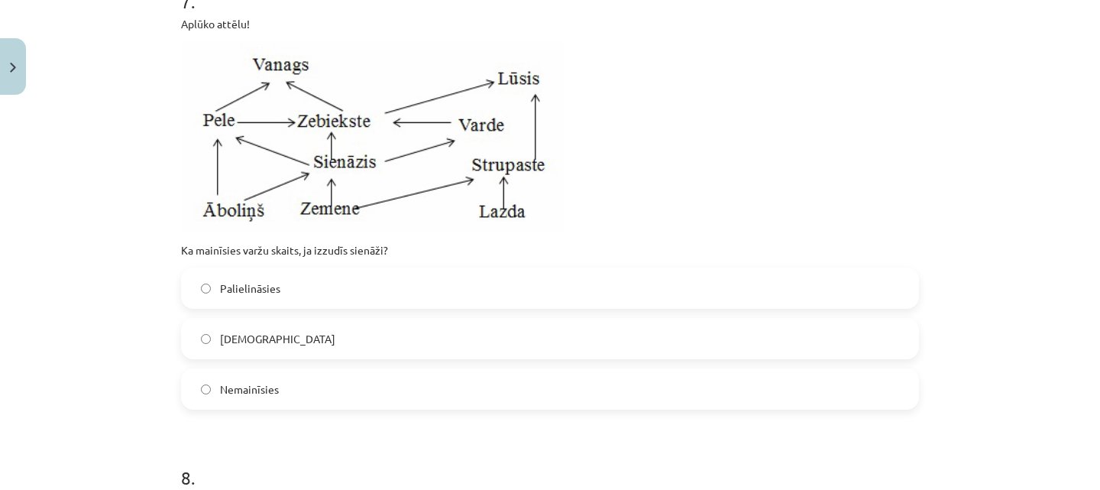
click at [316, 358] on label "[DEMOGRAPHIC_DATA]" at bounding box center [550, 338] width 735 height 38
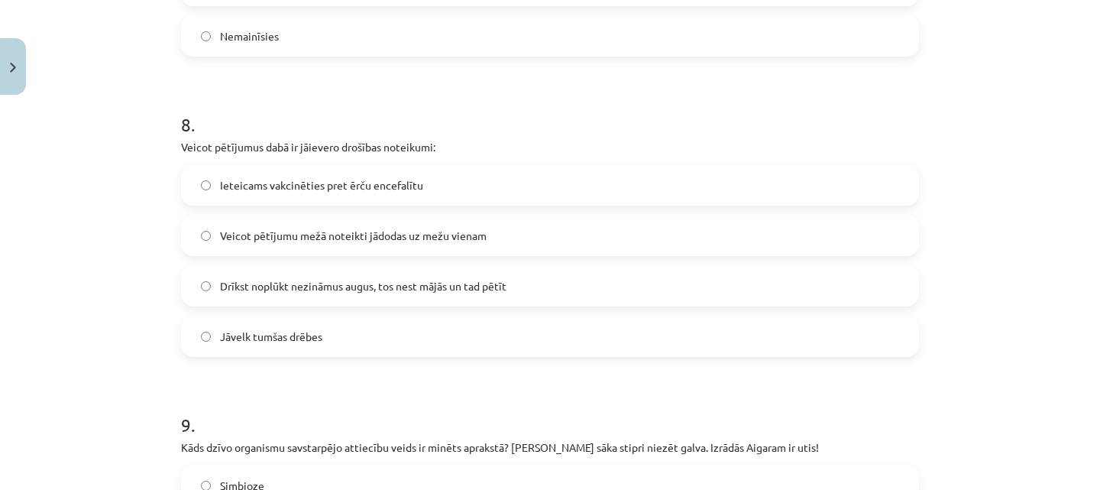
scroll to position [2723, 0]
click at [383, 191] on span "Ieteicams vakcinēties pret ērču encefalītu" at bounding box center [321, 183] width 203 height 16
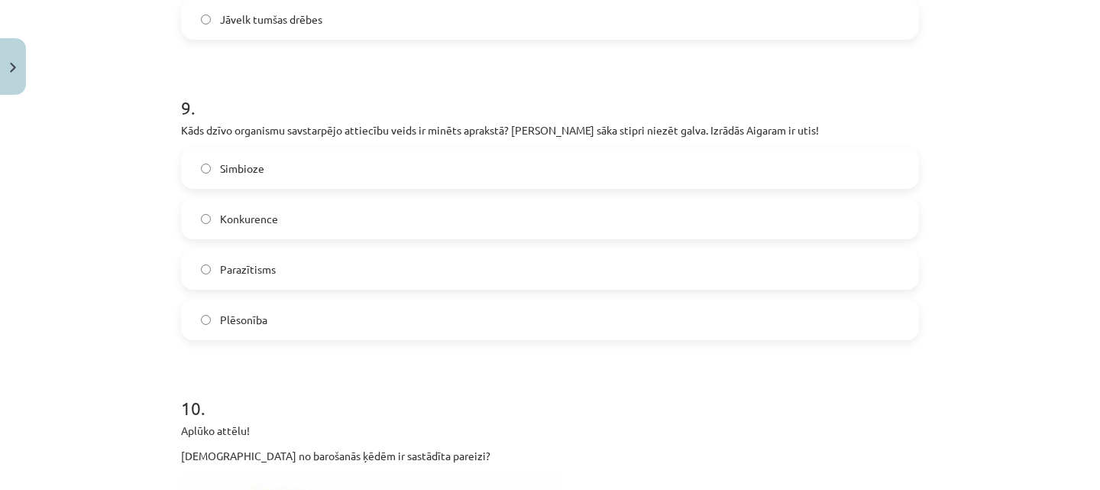
scroll to position [3042, 0]
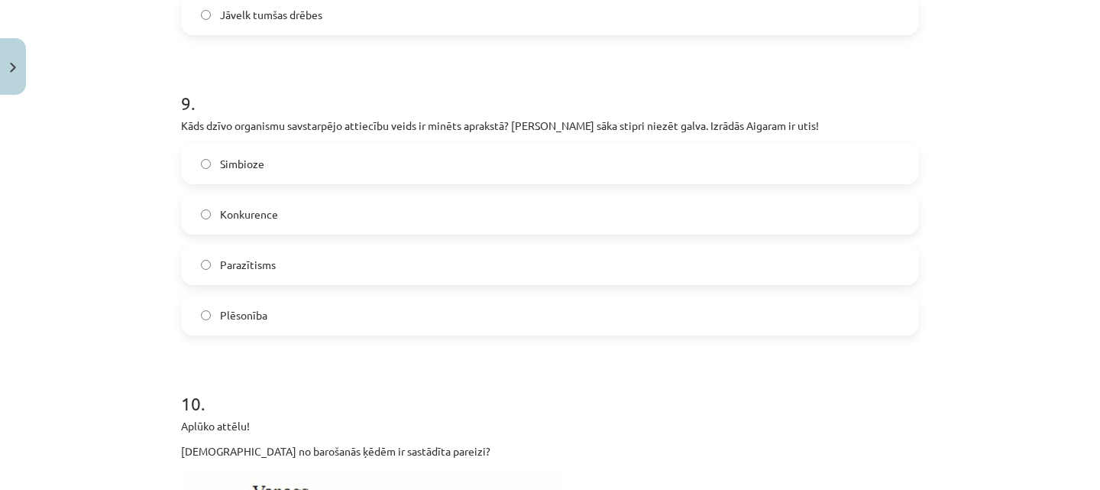
click at [334, 283] on label "Parazītisms" at bounding box center [550, 264] width 735 height 38
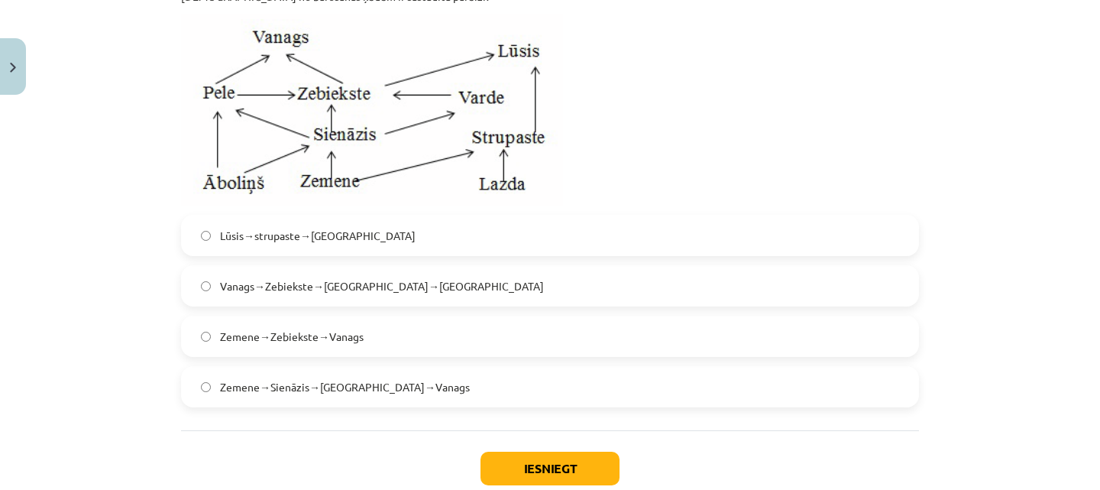
scroll to position [3505, 0]
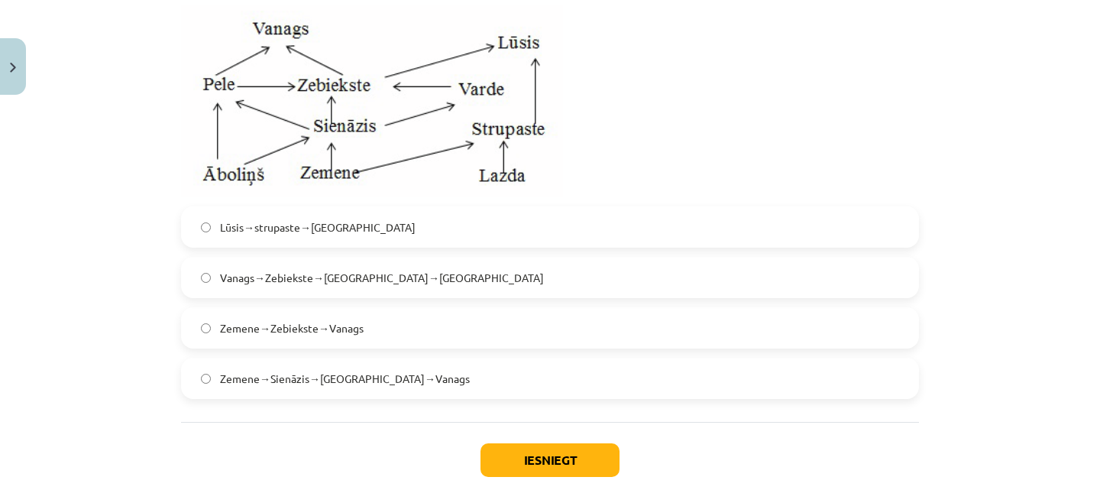
click at [387, 286] on span "Vanags→Zebiekste→[GEOGRAPHIC_DATA]→[GEOGRAPHIC_DATA]" at bounding box center [382, 278] width 324 height 16
click at [572, 471] on button "Iesniegt" at bounding box center [550, 460] width 139 height 34
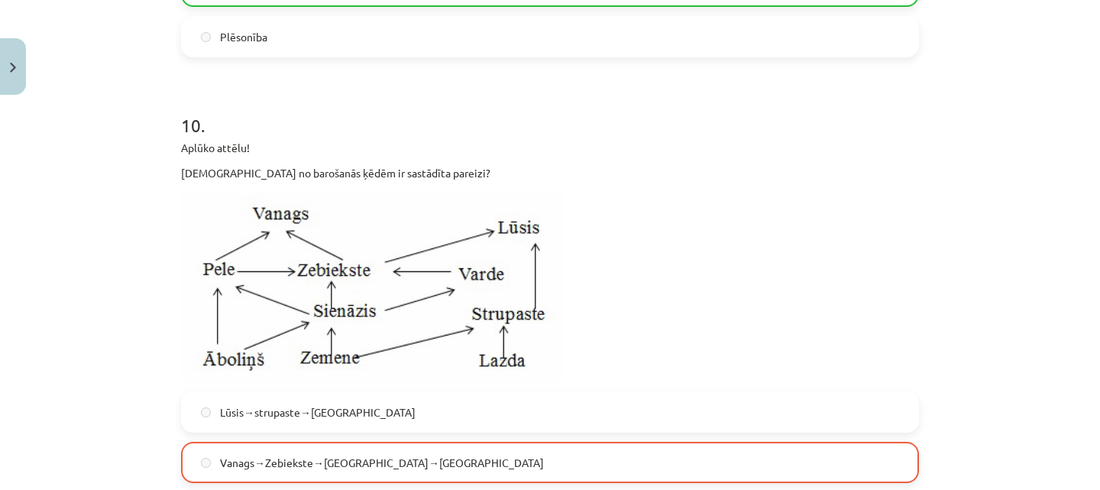
scroll to position [3656, 0]
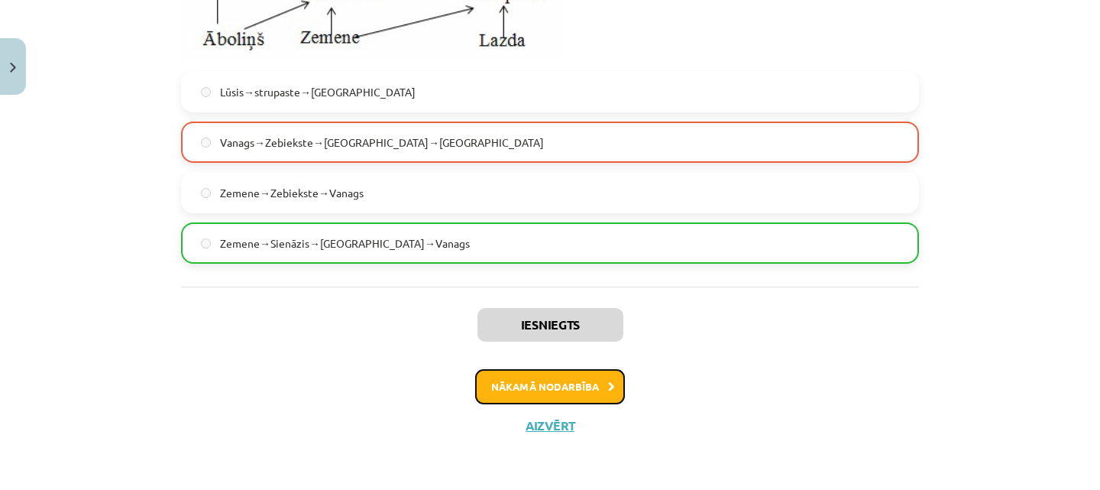
click at [533, 387] on button "Nākamā nodarbība" at bounding box center [550, 386] width 150 height 35
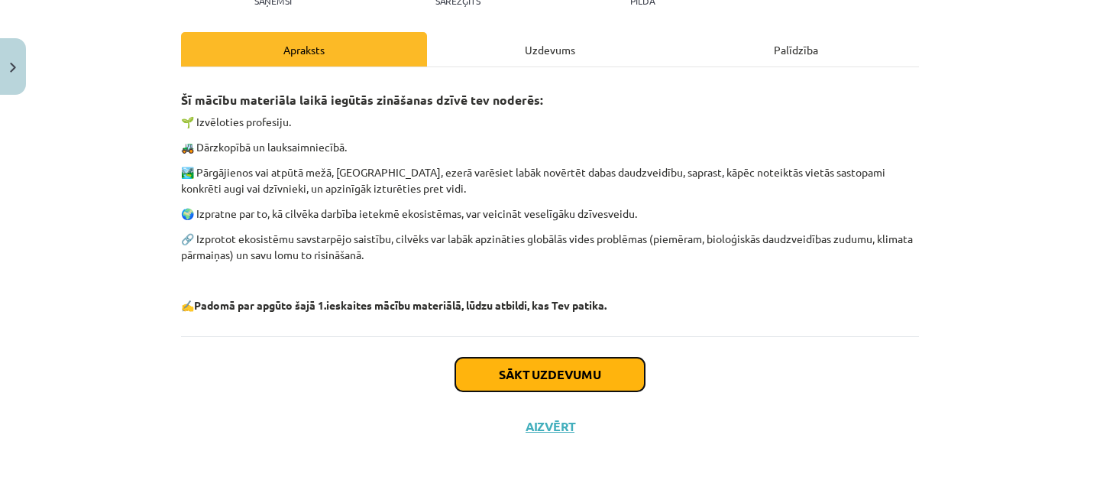
click at [535, 380] on button "Sākt uzdevumu" at bounding box center [549, 375] width 189 height 34
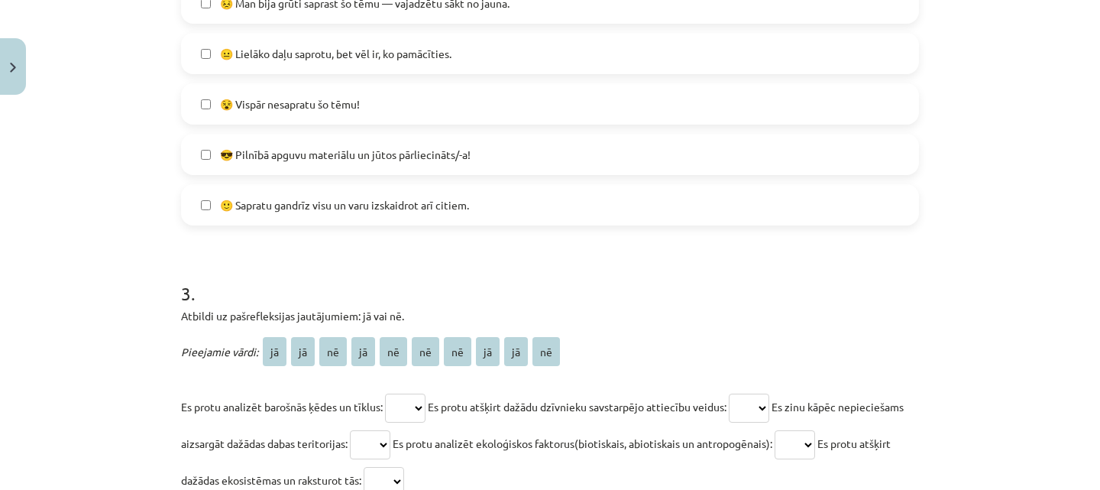
scroll to position [1162, 0]
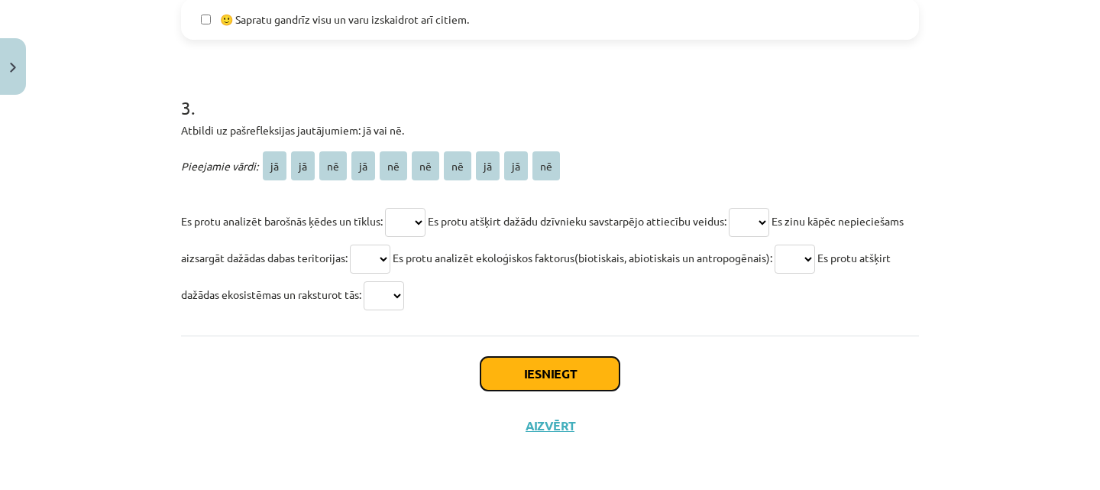
click at [535, 376] on button "Iesniegt" at bounding box center [550, 374] width 139 height 34
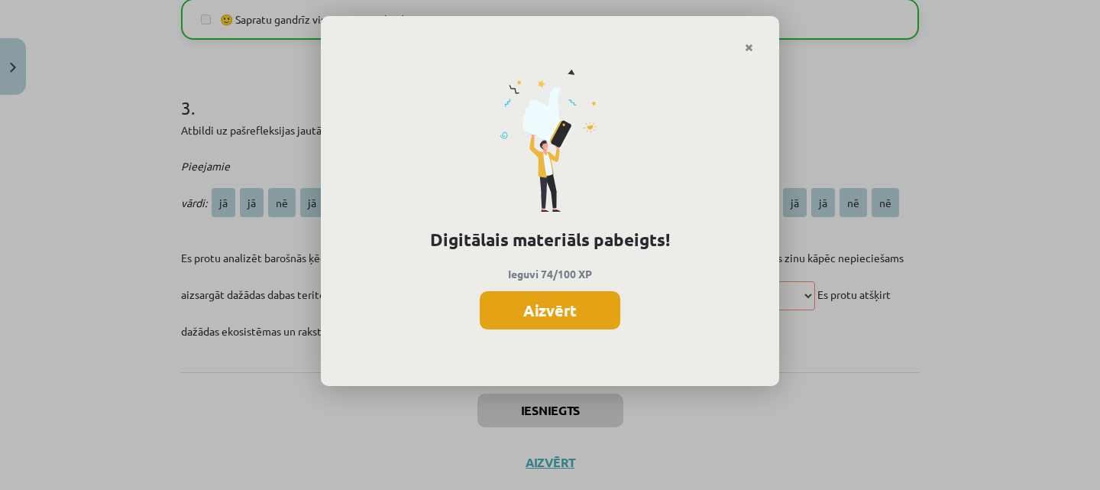
click at [552, 302] on button "Aizvērt" at bounding box center [550, 310] width 141 height 38
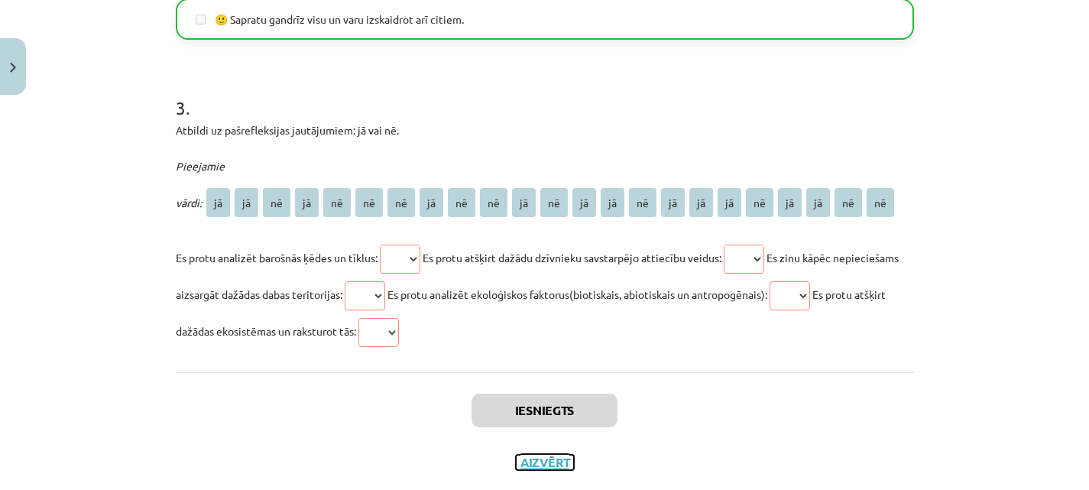
click at [554, 457] on button "Aizvērt" at bounding box center [545, 462] width 58 height 15
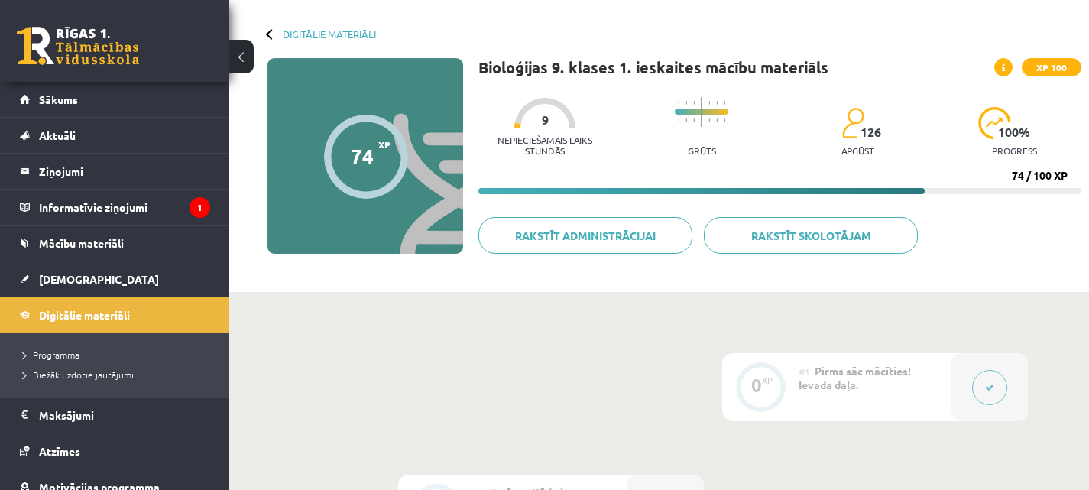
scroll to position [60, 0]
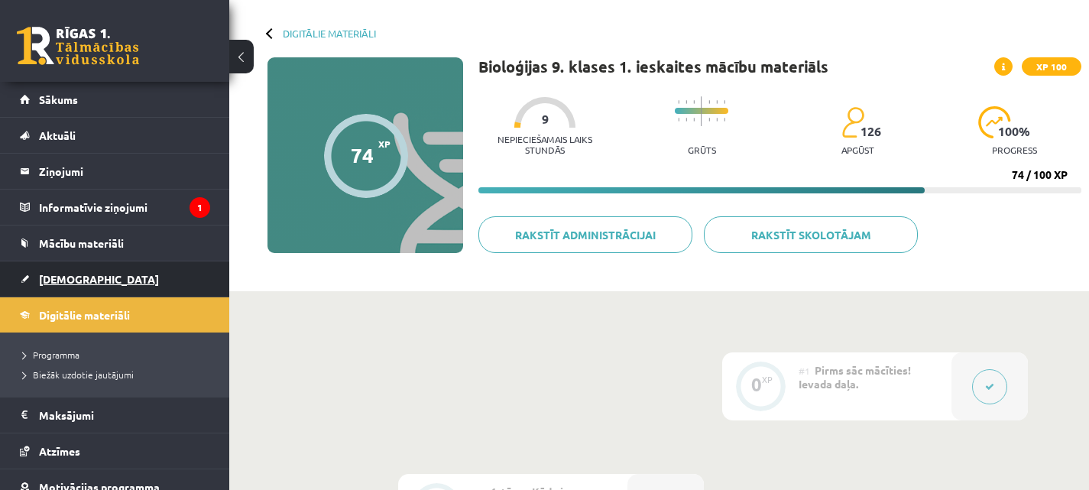
click at [87, 280] on link "[DEMOGRAPHIC_DATA]" at bounding box center [115, 278] width 190 height 35
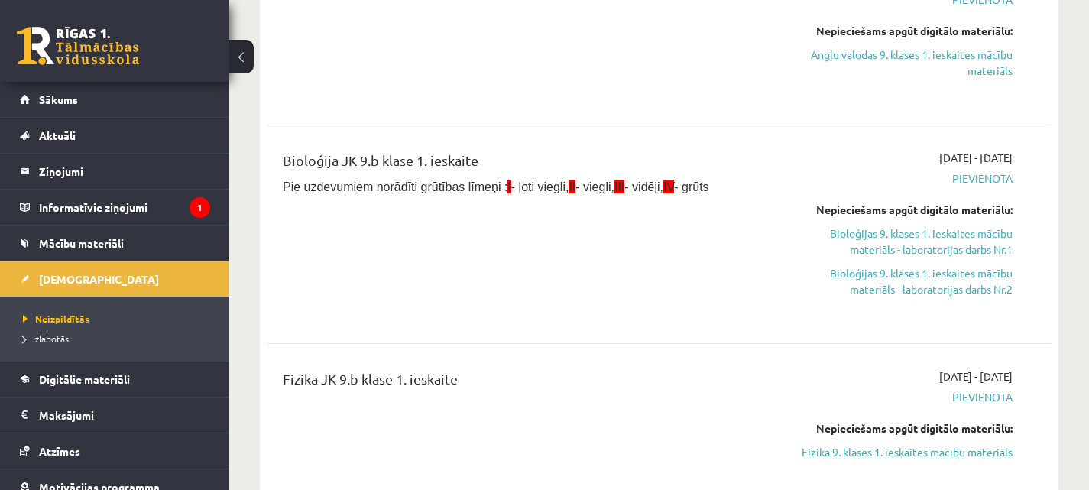
scroll to position [251, 0]
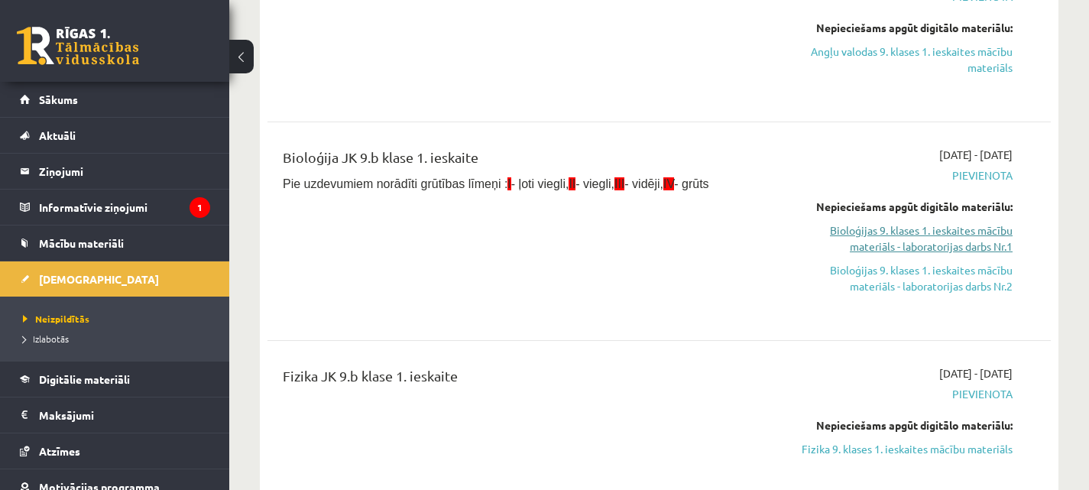
click at [847, 242] on link "Bioloģijas 9. klases 1. ieskaites mācību materiāls - laboratorijas darbs Nr.1" at bounding box center [899, 238] width 228 height 32
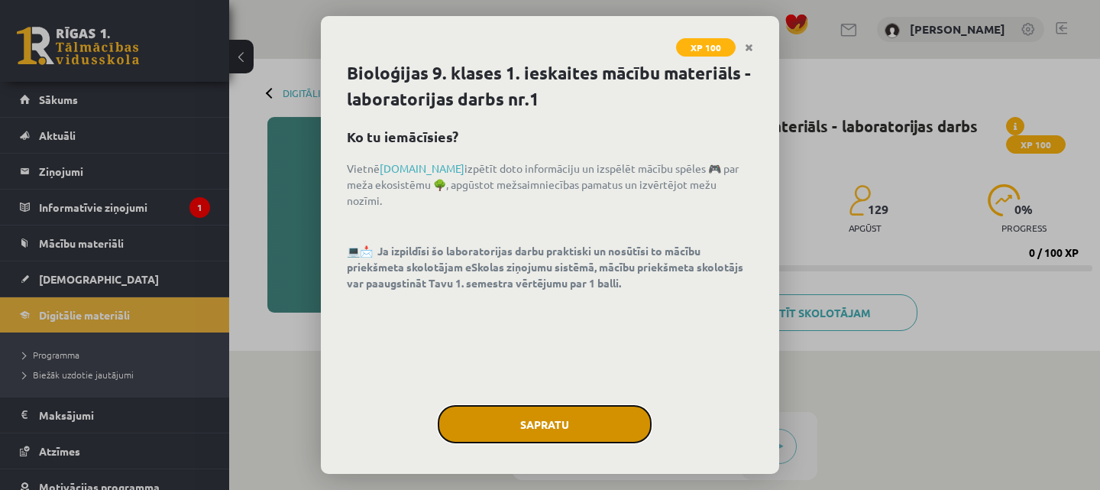
click at [527, 419] on button "Sapratu" at bounding box center [545, 424] width 214 height 38
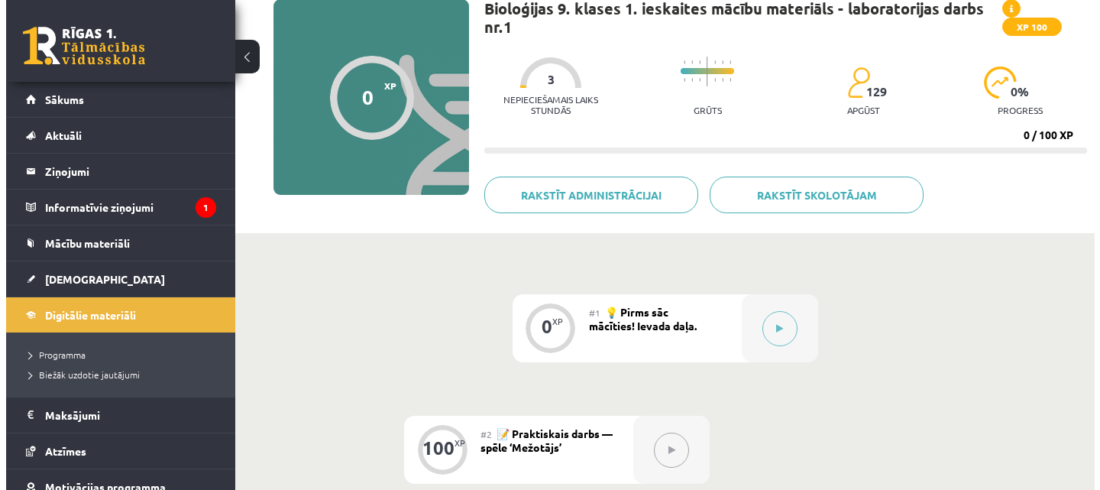
scroll to position [119, 0]
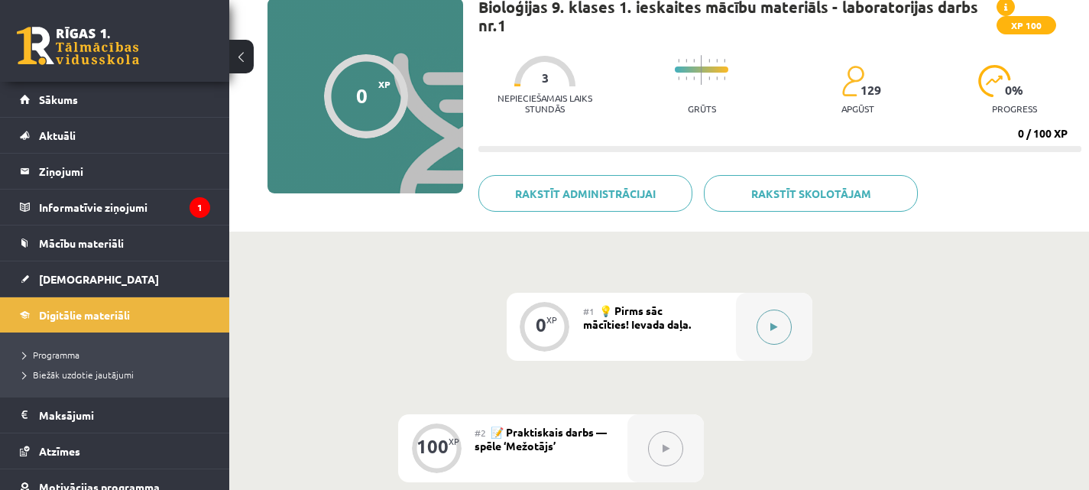
click at [762, 325] on button at bounding box center [773, 326] width 35 height 35
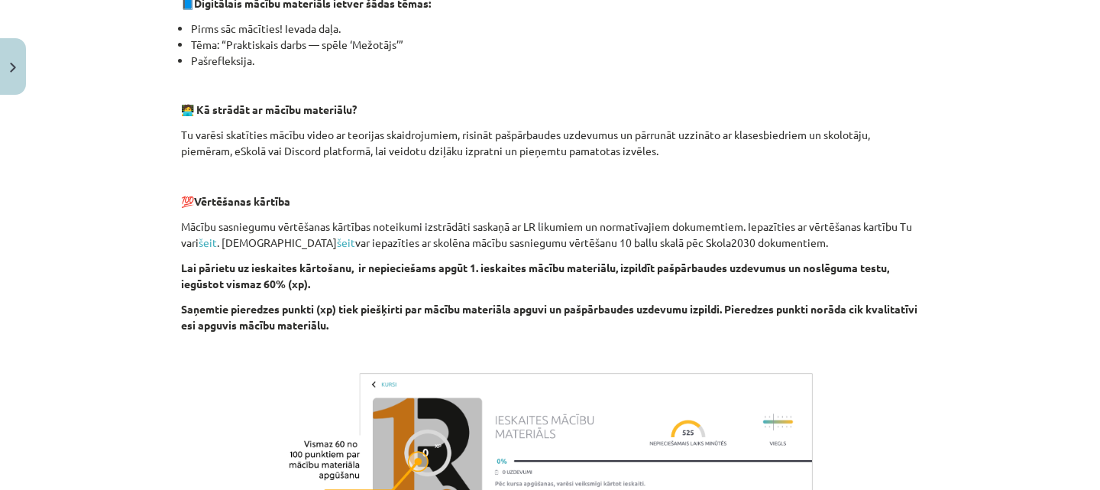
scroll to position [592, 0]
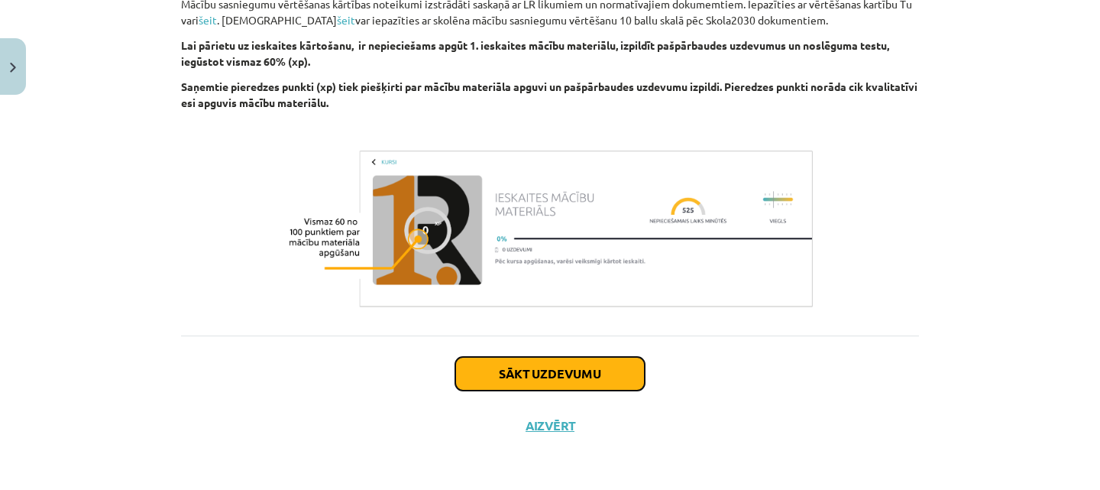
click at [581, 384] on button "Sākt uzdevumu" at bounding box center [549, 374] width 189 height 34
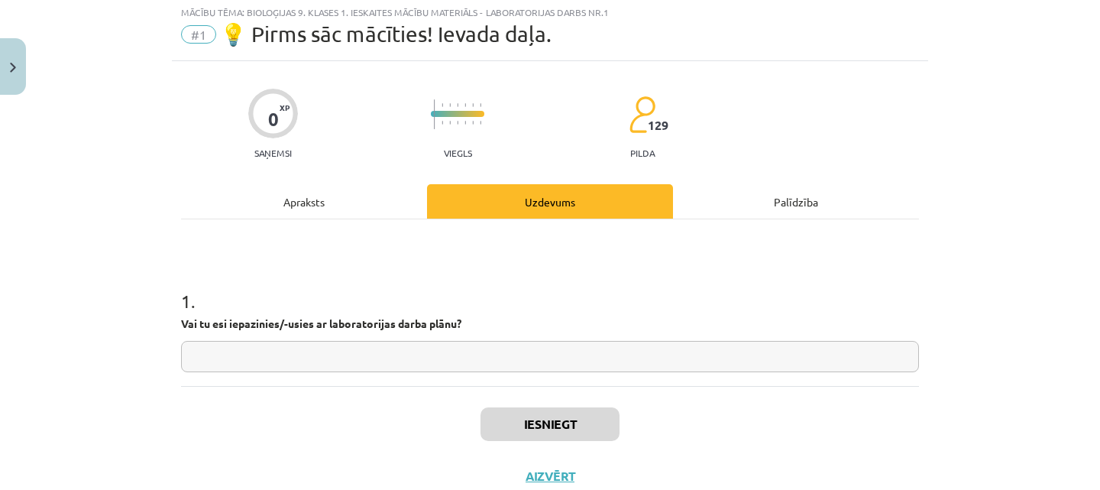
scroll to position [38, 0]
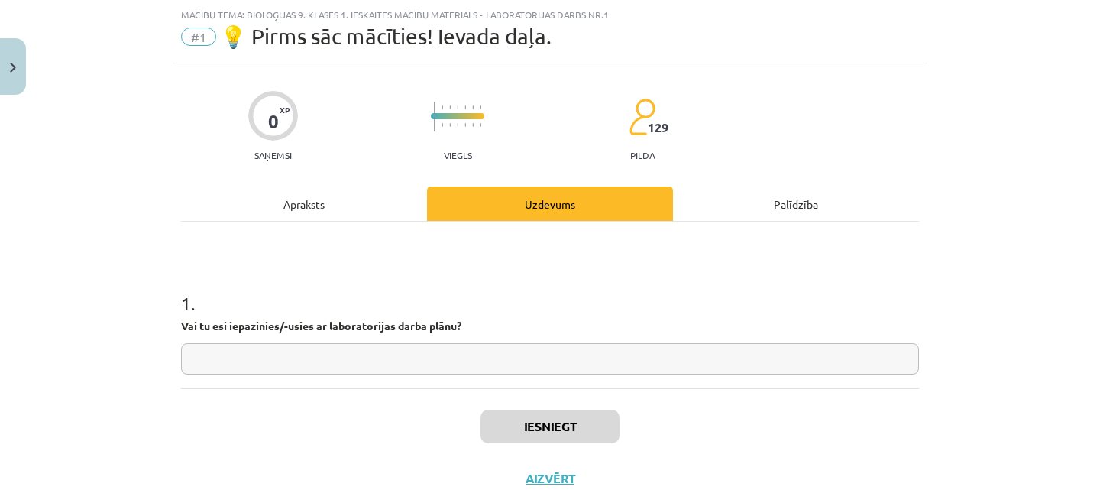
click at [561, 358] on input "text" at bounding box center [550, 358] width 738 height 31
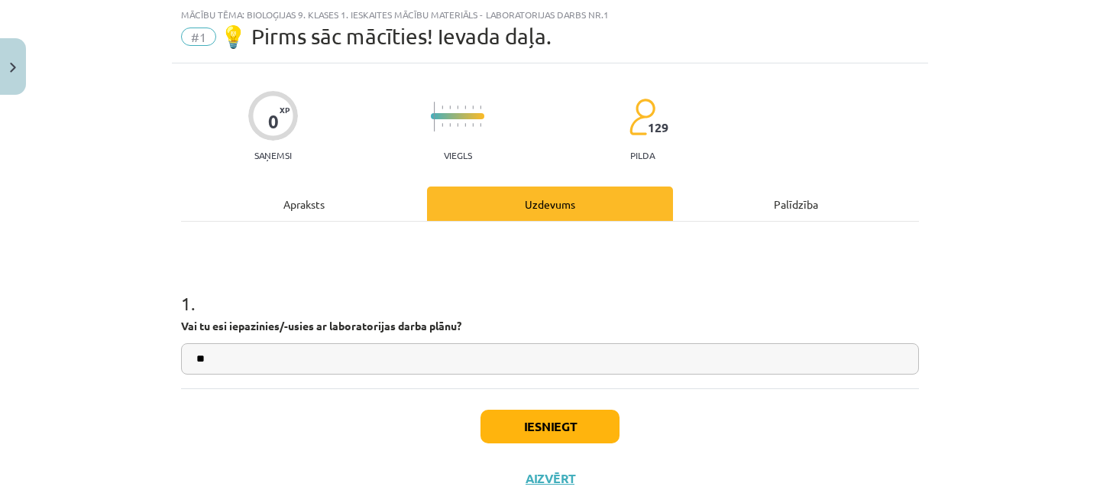
type input "**"
click at [570, 425] on button "Iesniegt" at bounding box center [550, 427] width 139 height 34
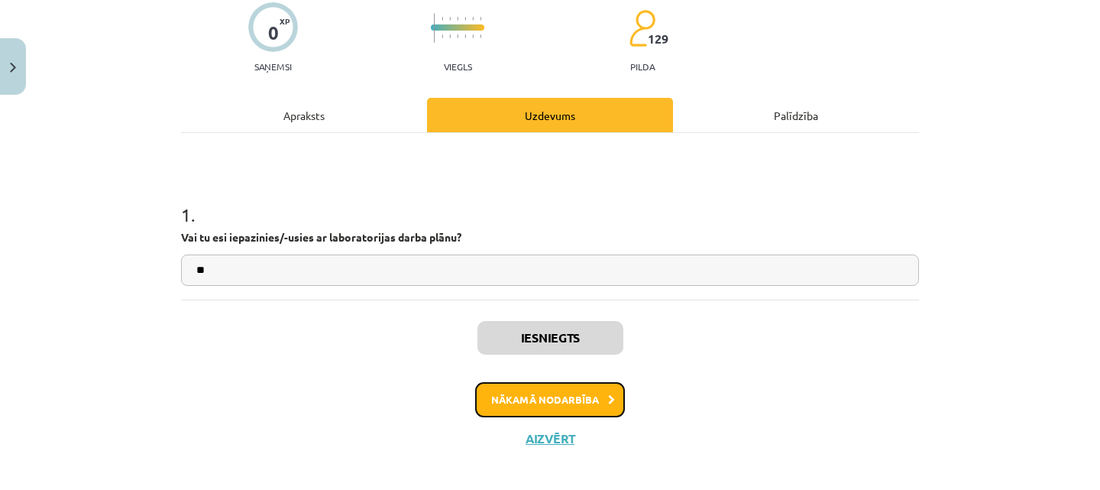
click at [553, 395] on button "Nākamā nodarbība" at bounding box center [550, 399] width 150 height 35
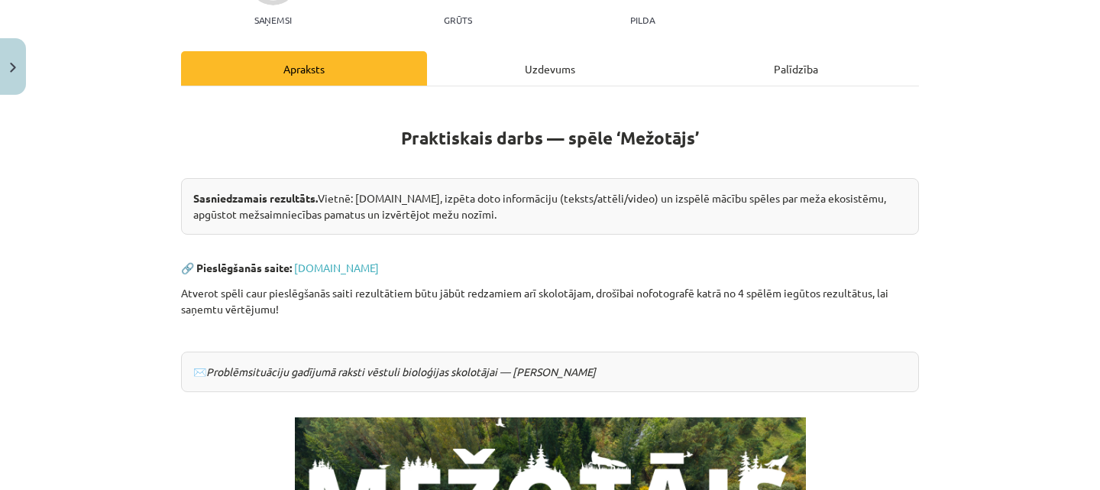
scroll to position [175, 0]
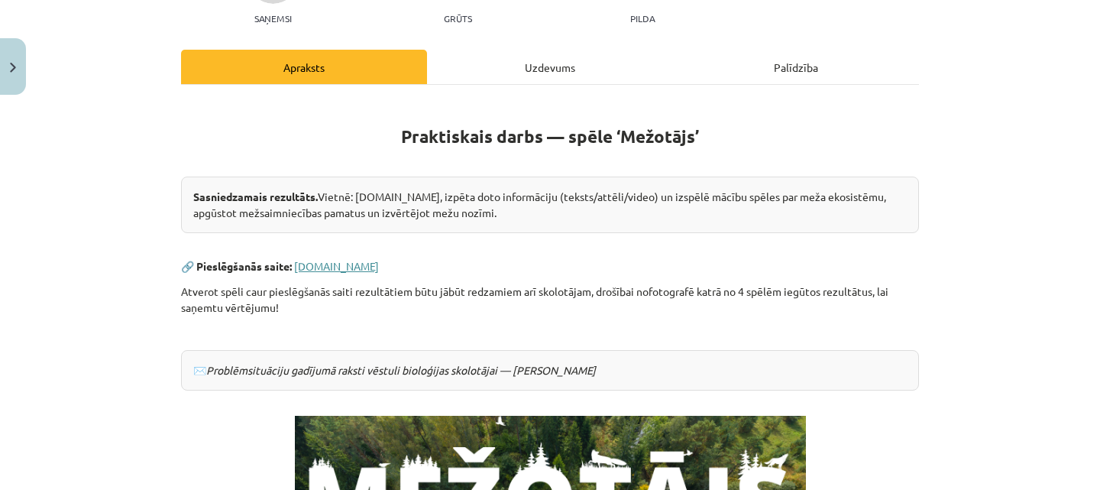
click at [309, 264] on link "www.mezotajs.lv" at bounding box center [336, 266] width 85 height 14
